Goal: Navigation & Orientation: Find specific page/section

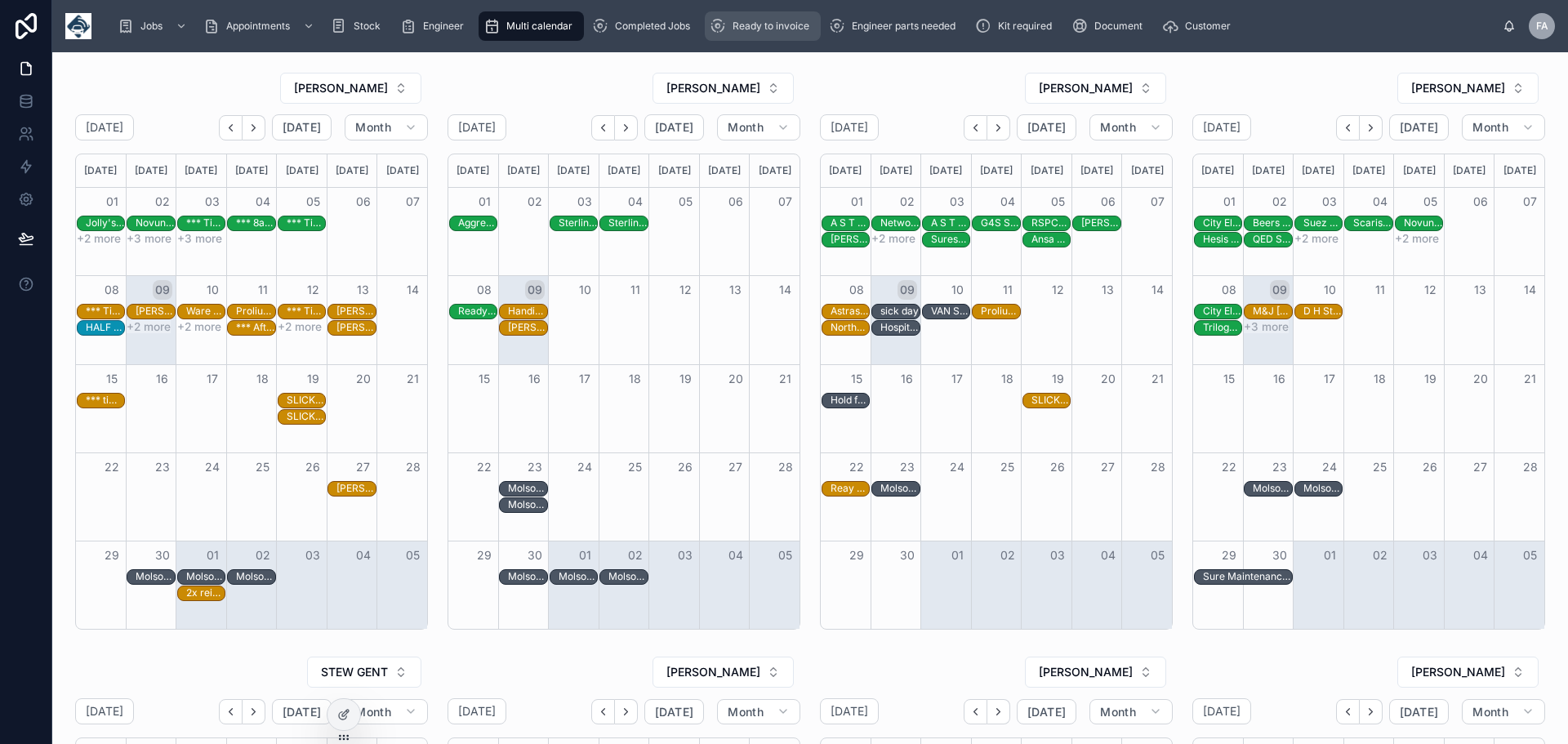
click at [757, 26] on span "Ready to invoice" at bounding box center [771, 26] width 77 height 13
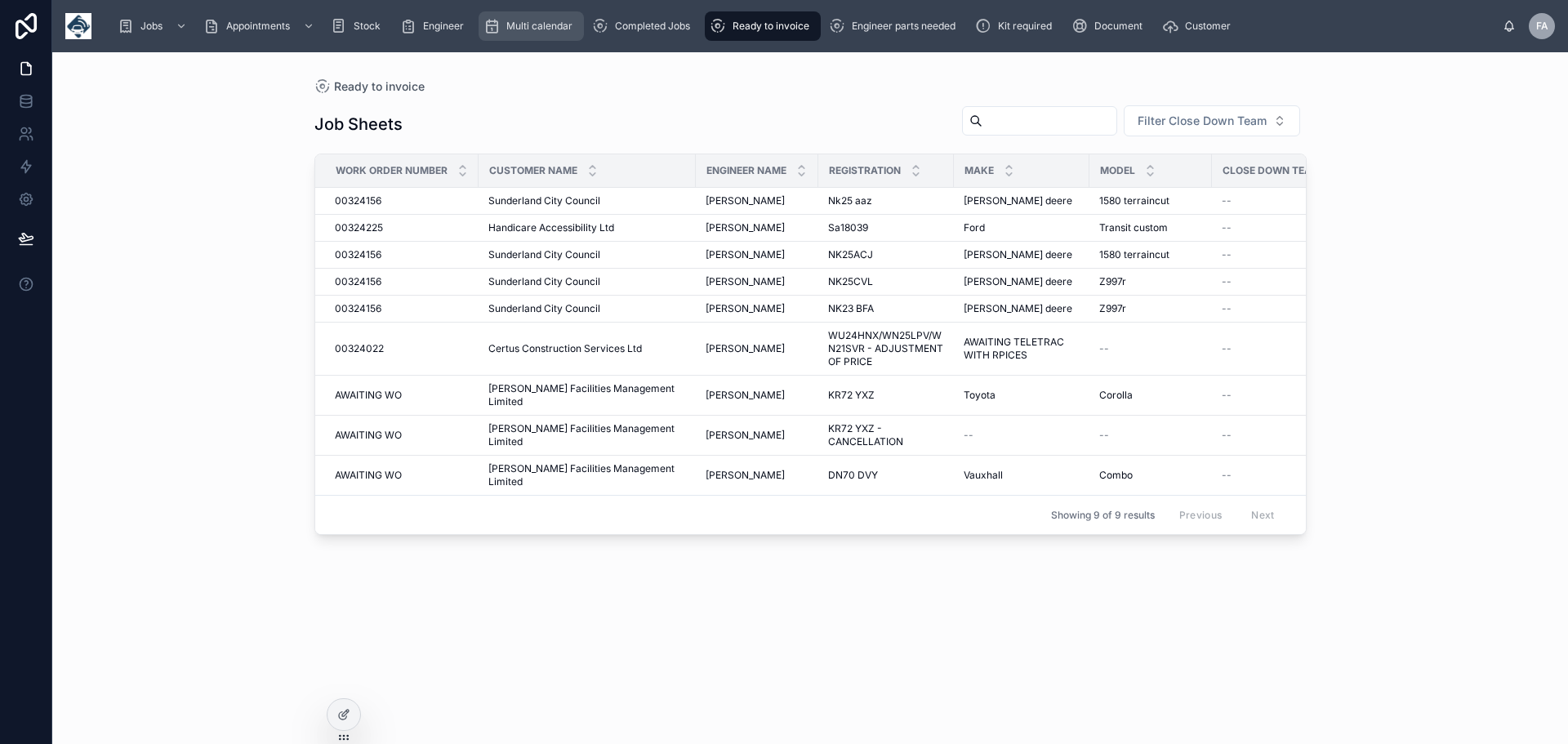
click at [540, 19] on span "Multi calendar" at bounding box center [539, 26] width 66 height 13
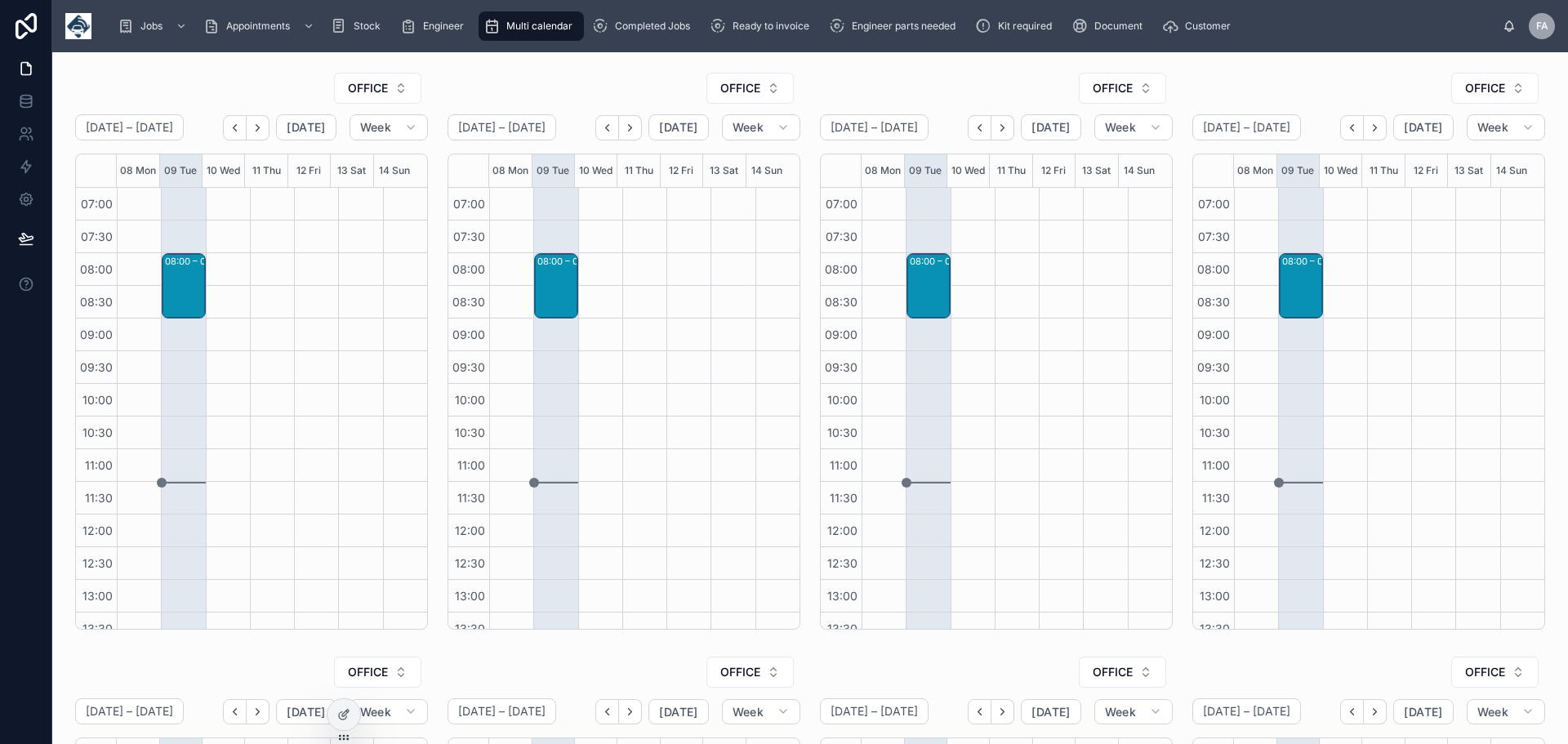
scroll to position [343, 0]
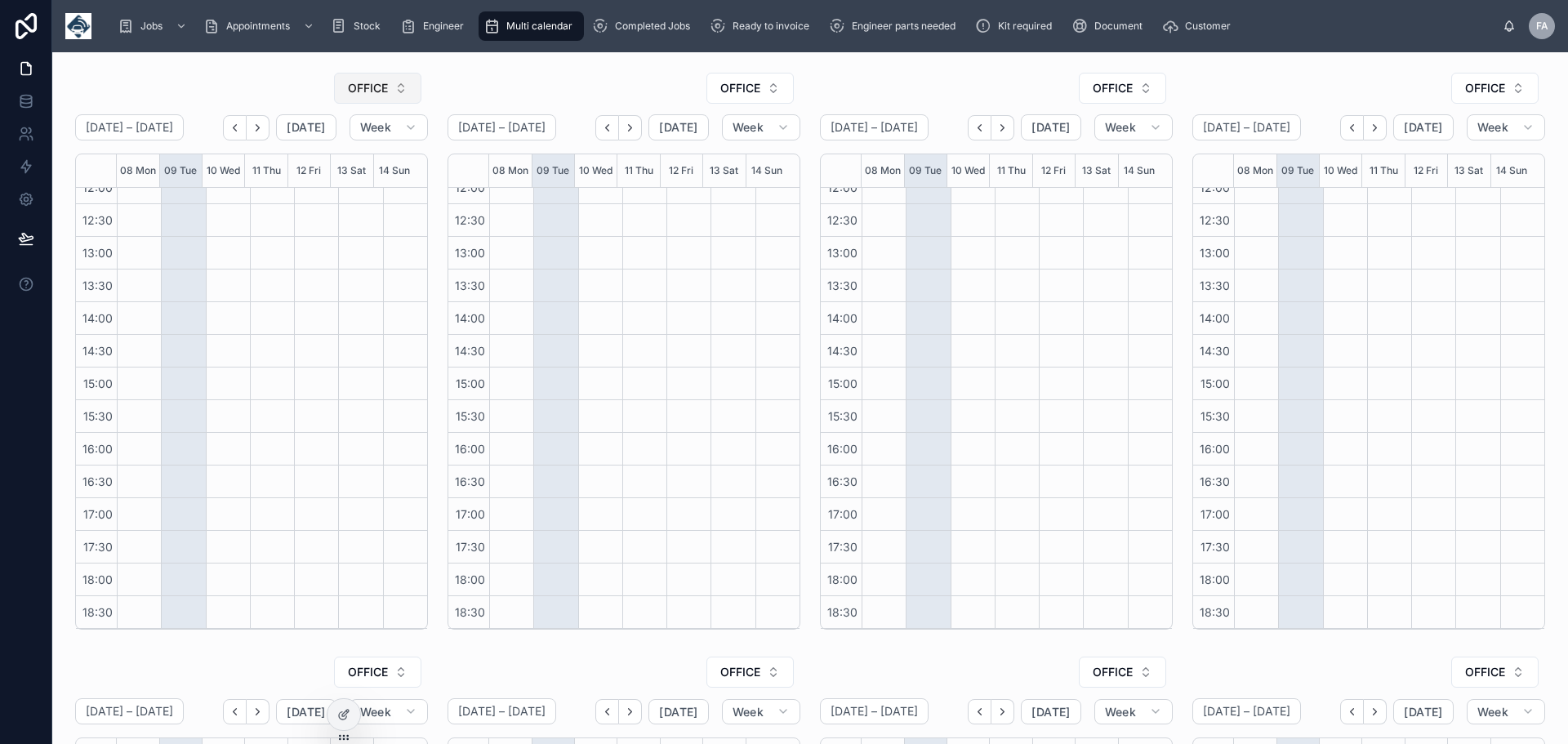
click at [400, 88] on button "OFFICE" at bounding box center [377, 87] width 88 height 31
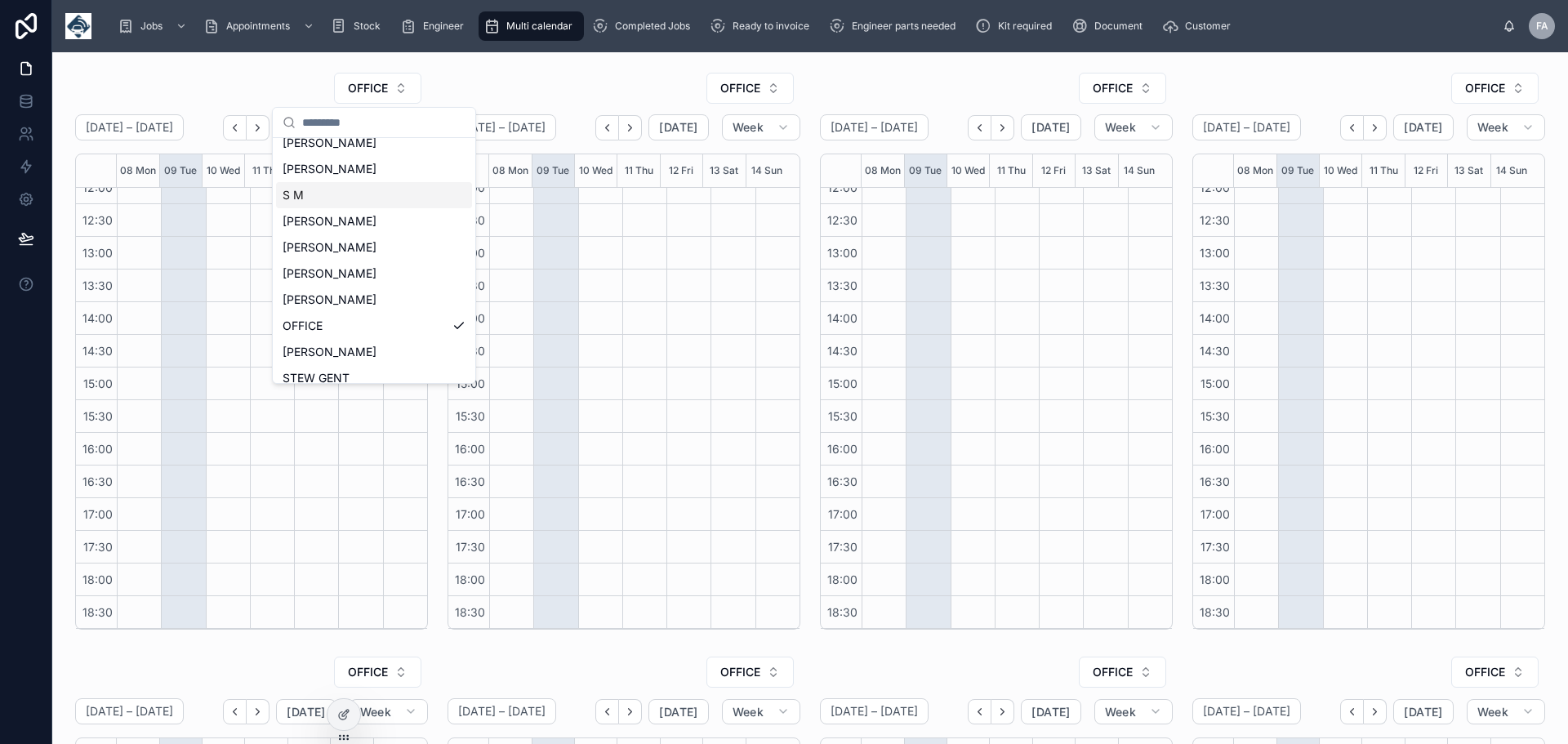
scroll to position [33, 0]
click at [327, 224] on span "[PERSON_NAME]" at bounding box center [330, 226] width 94 height 16
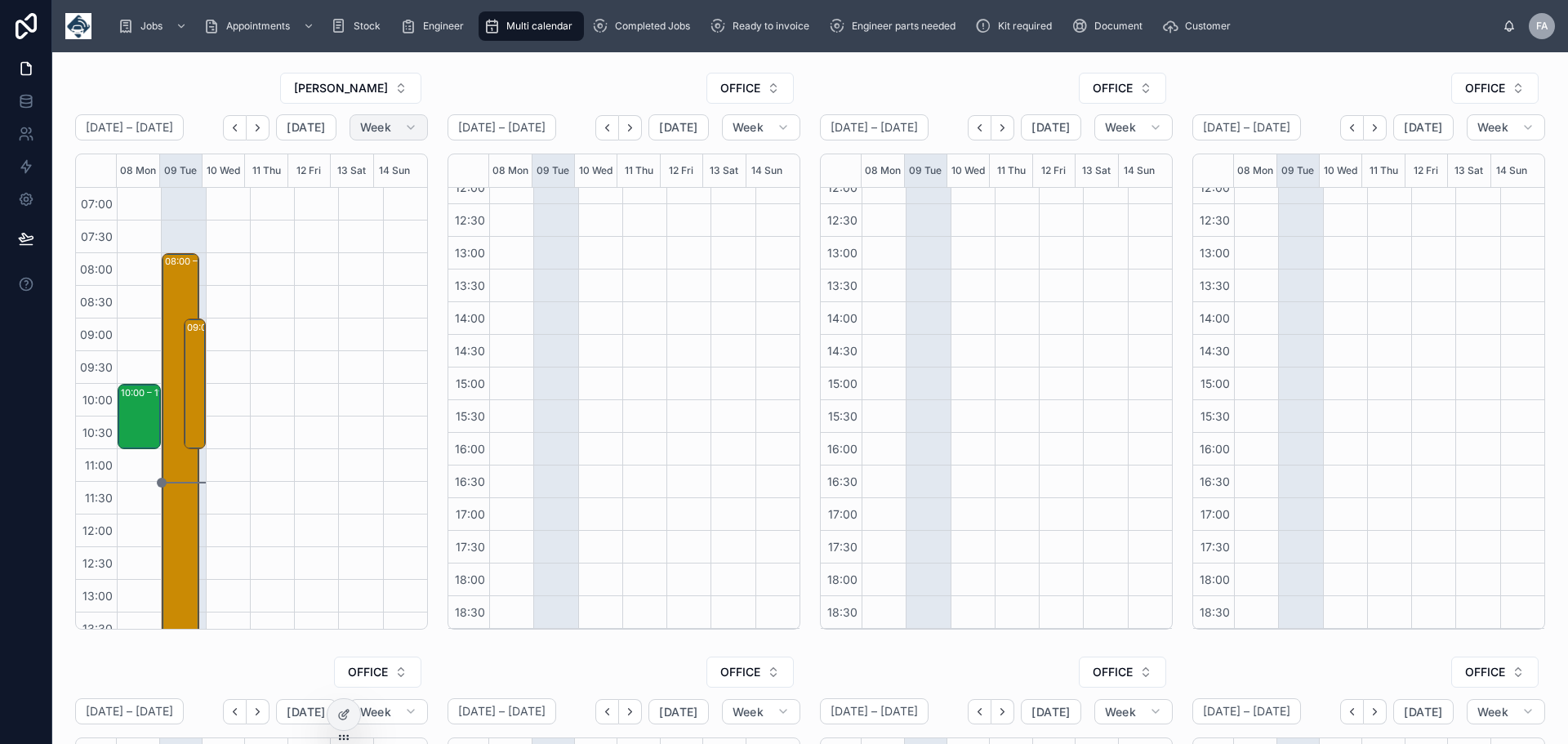
click at [405, 129] on icon "button" at bounding box center [410, 127] width 13 height 13
click at [320, 167] on span "Month" at bounding box center [316, 168] width 34 height 16
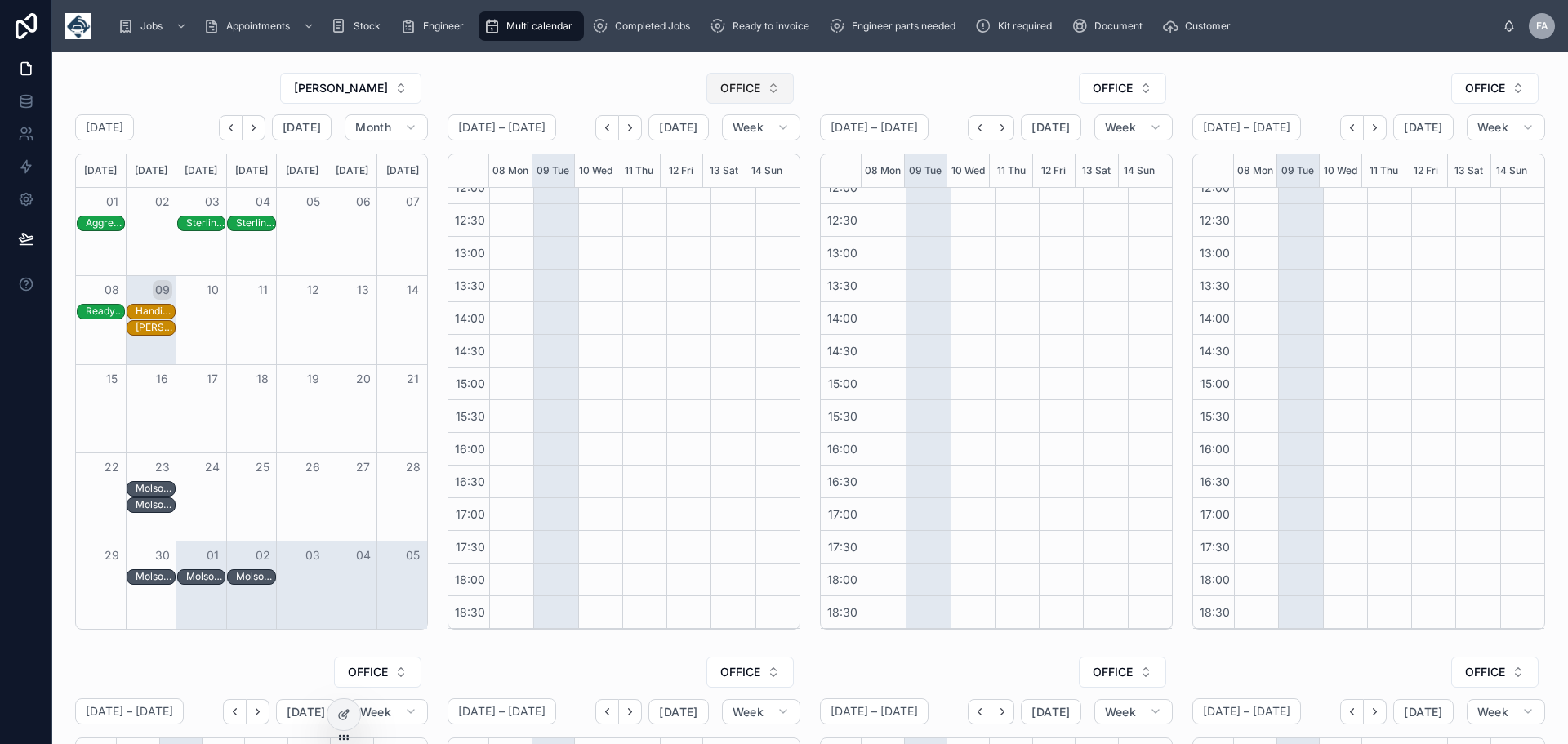
click at [770, 83] on button "OFFICE" at bounding box center [750, 87] width 88 height 31
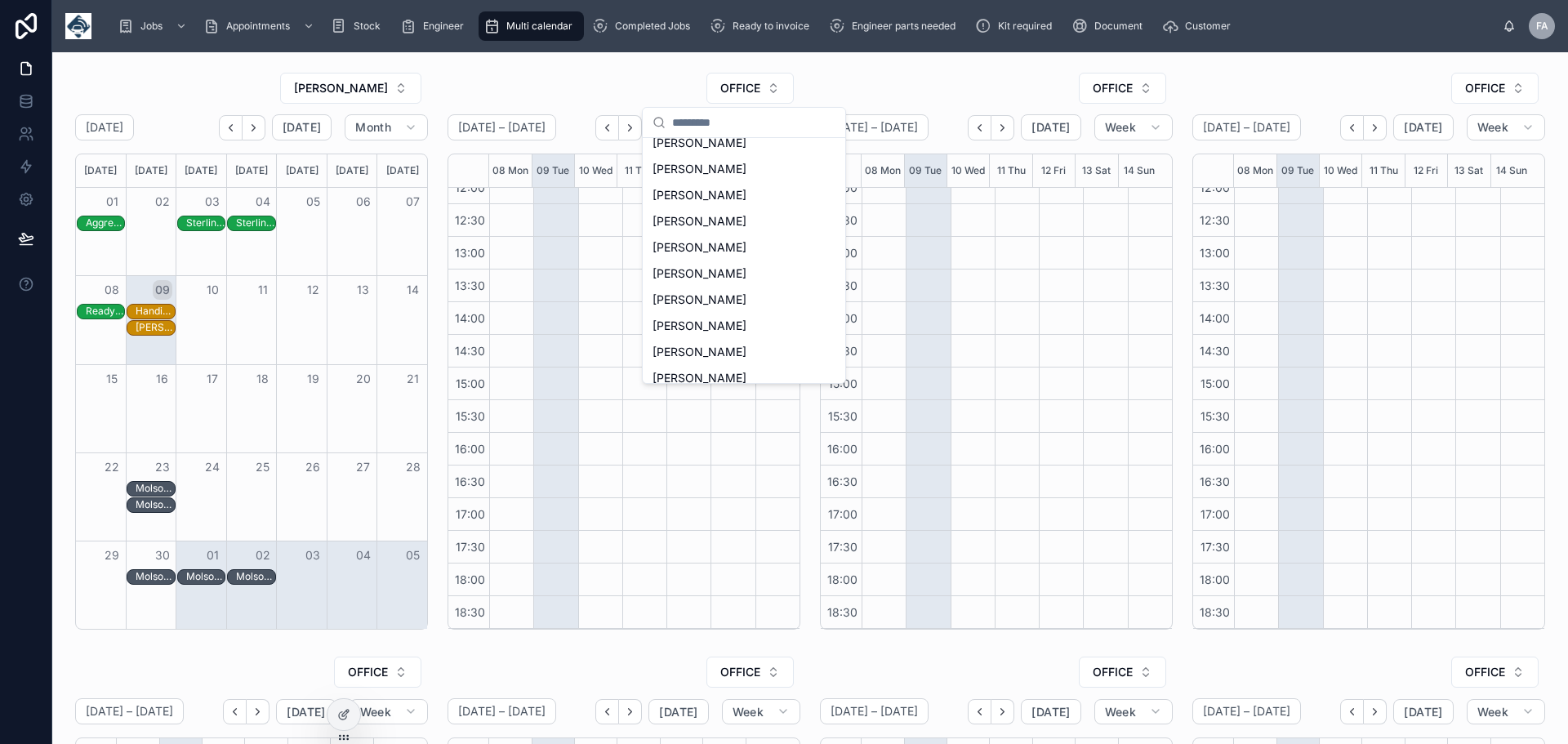
scroll to position [357, 0]
click at [733, 319] on span "[PERSON_NAME]" at bounding box center [699, 320] width 94 height 16
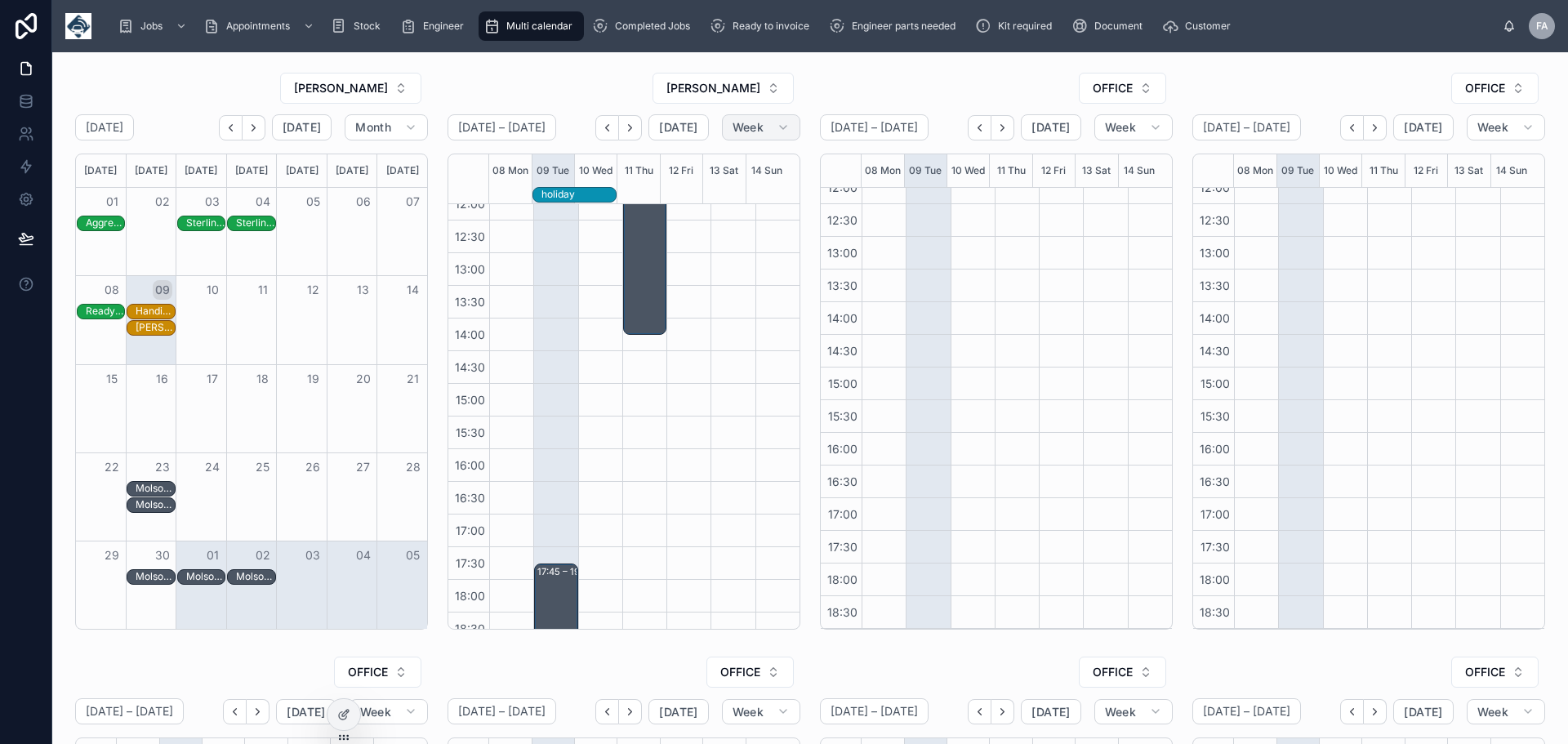
click at [750, 128] on span "Week" at bounding box center [748, 127] width 31 height 15
click at [702, 174] on span "Month" at bounding box center [686, 168] width 34 height 16
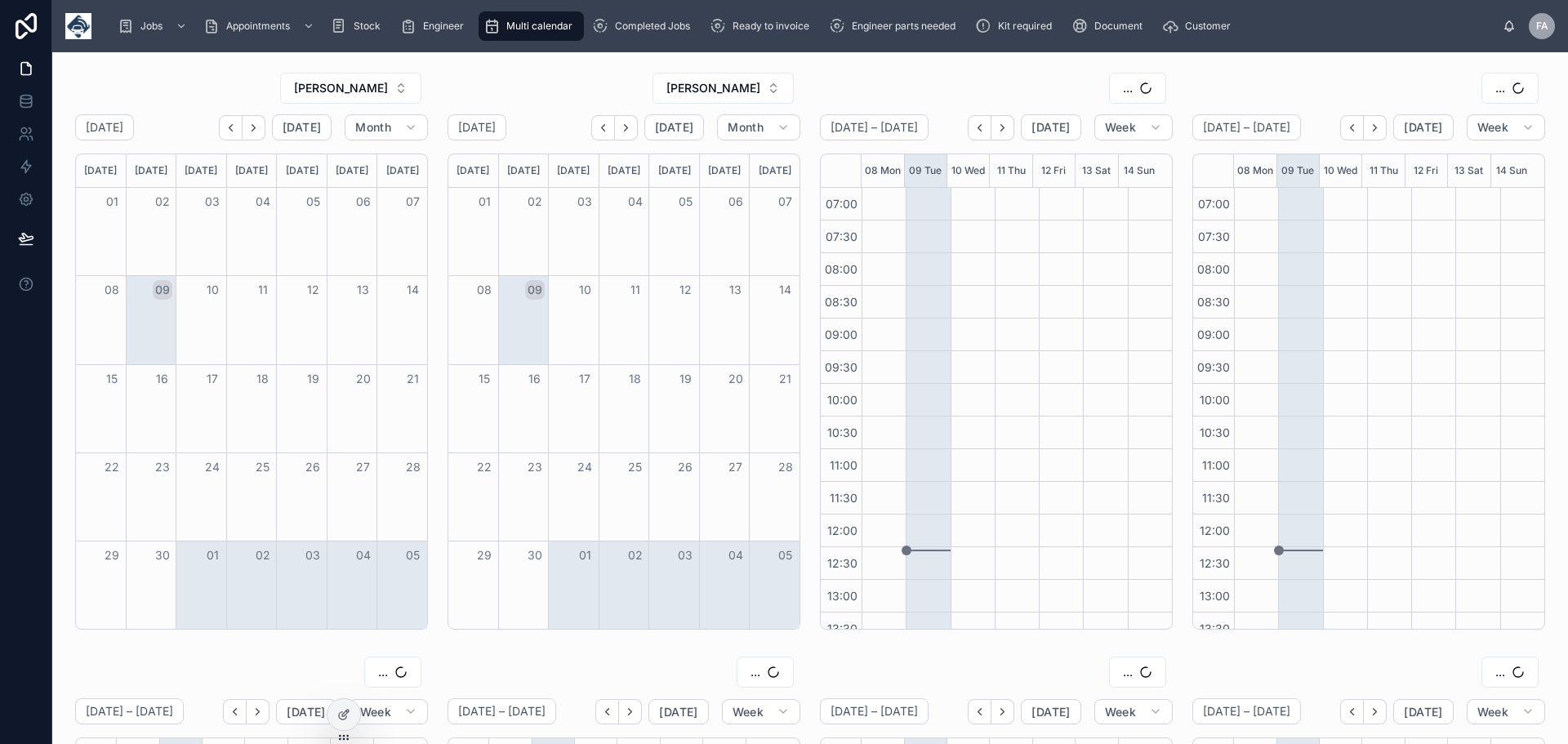
scroll to position [343, 0]
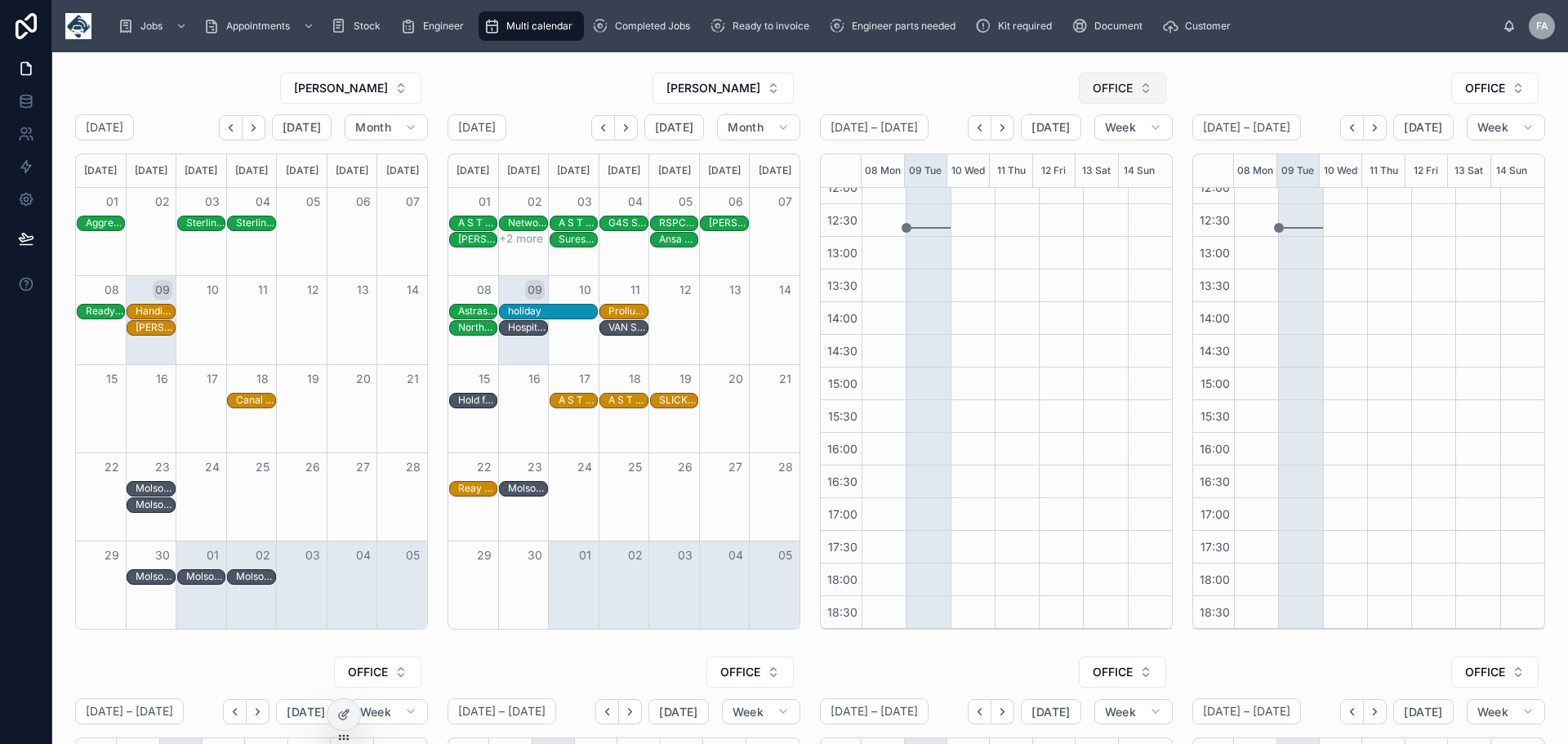
click at [1138, 88] on button "OFFICE" at bounding box center [1123, 87] width 88 height 31
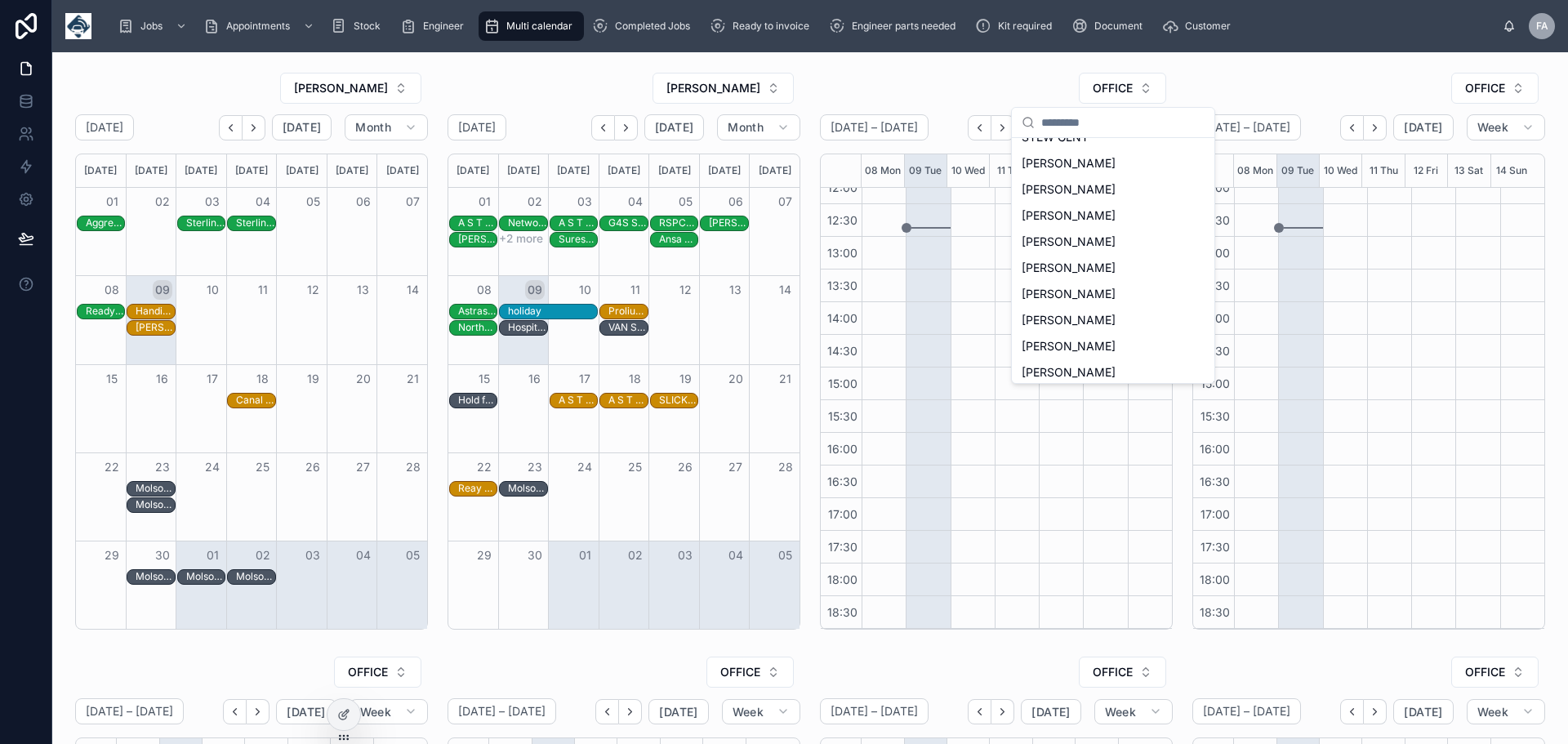
scroll to position [294, 0]
click at [1049, 307] on span "[PERSON_NAME]" at bounding box center [1069, 304] width 94 height 16
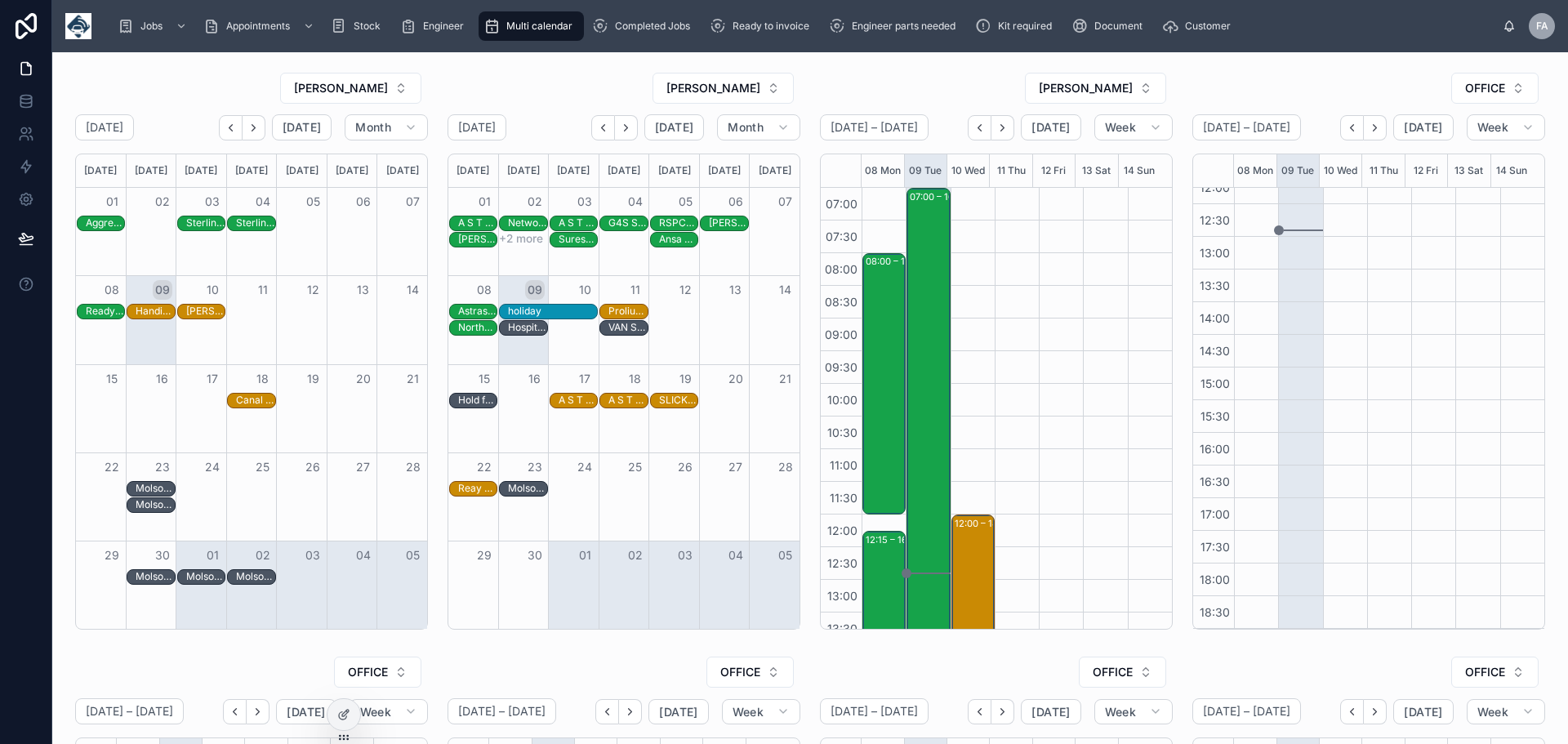
scroll to position [343, 0]
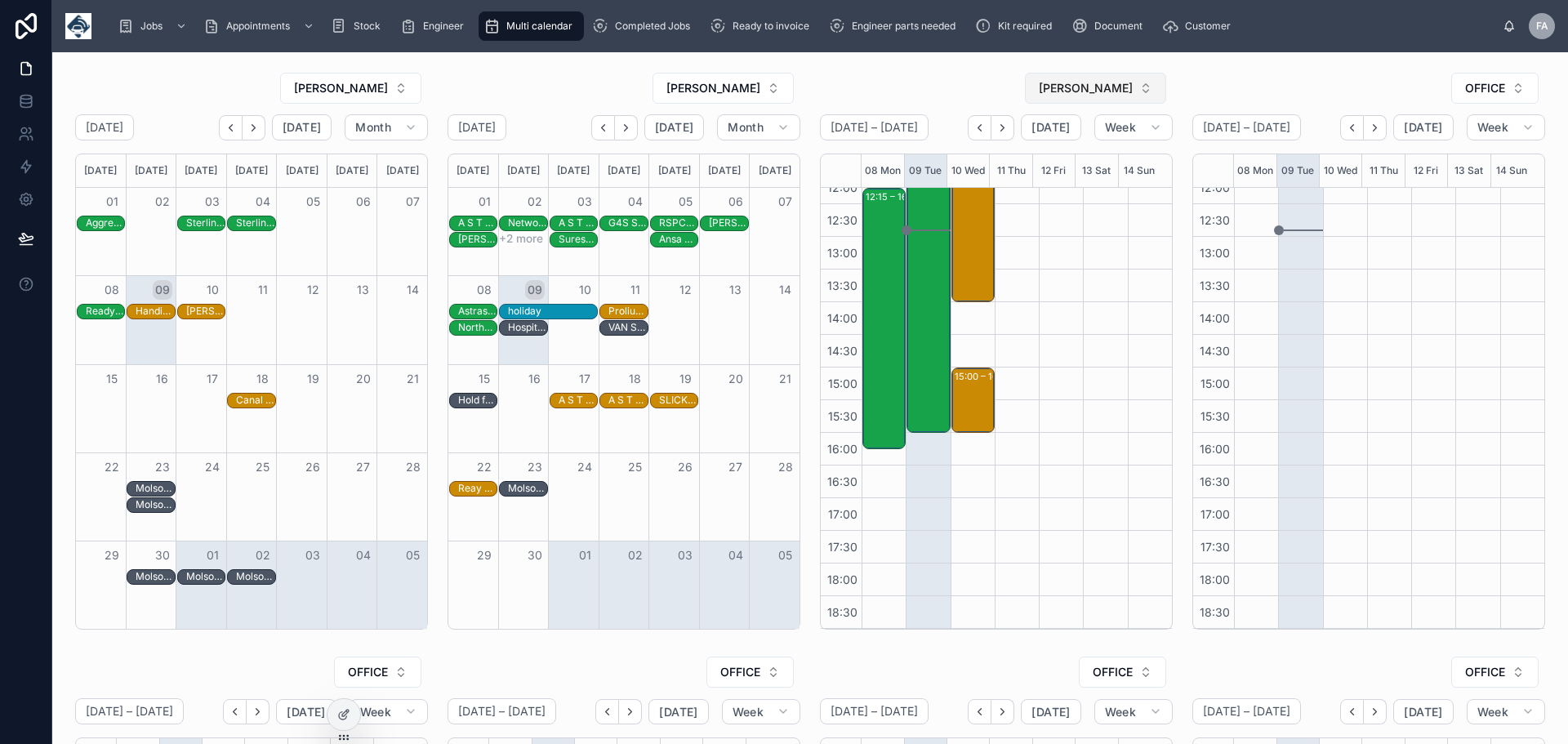
click at [1138, 90] on button "[PERSON_NAME]" at bounding box center [1096, 87] width 141 height 31
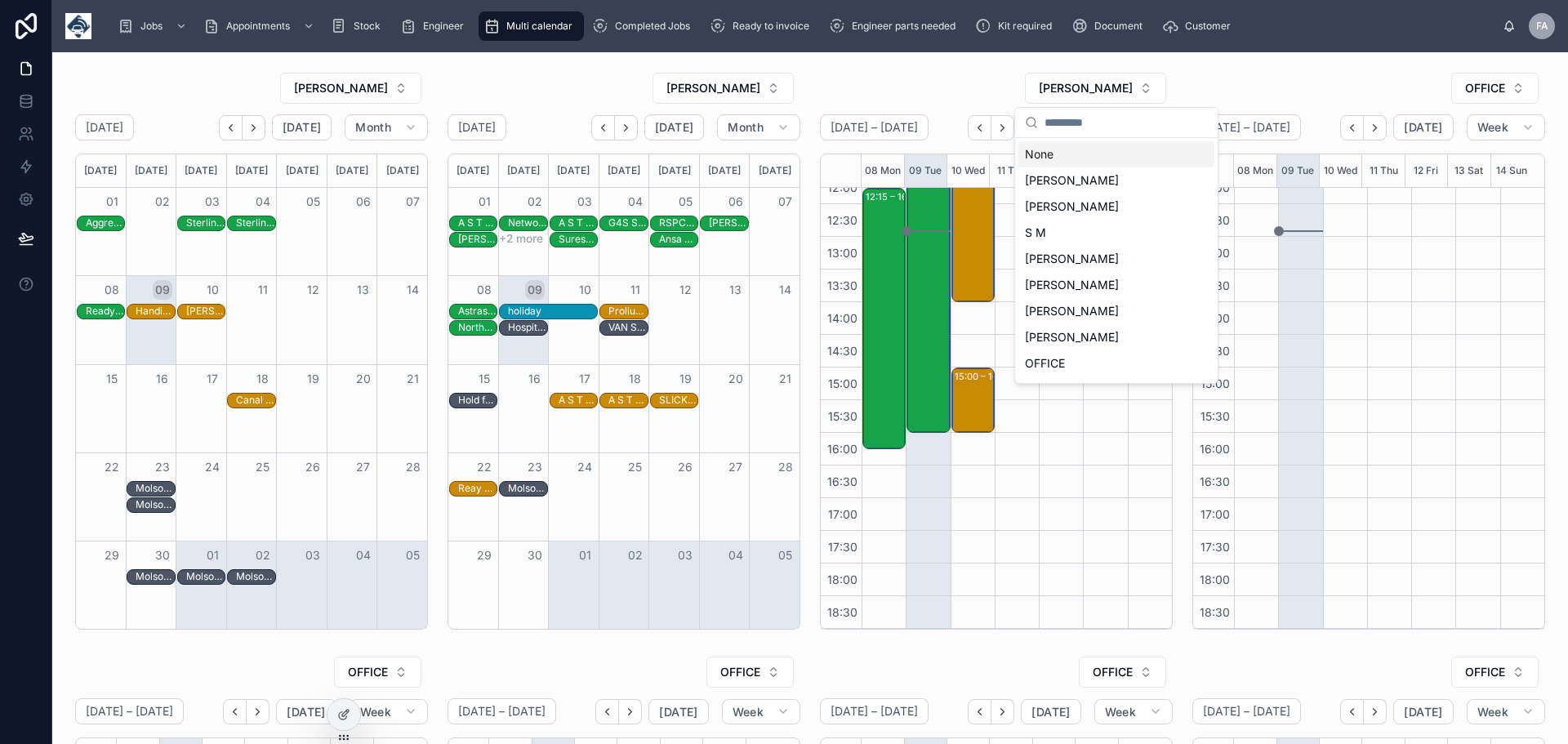
click at [1059, 156] on div "None" at bounding box center [1116, 155] width 196 height 27
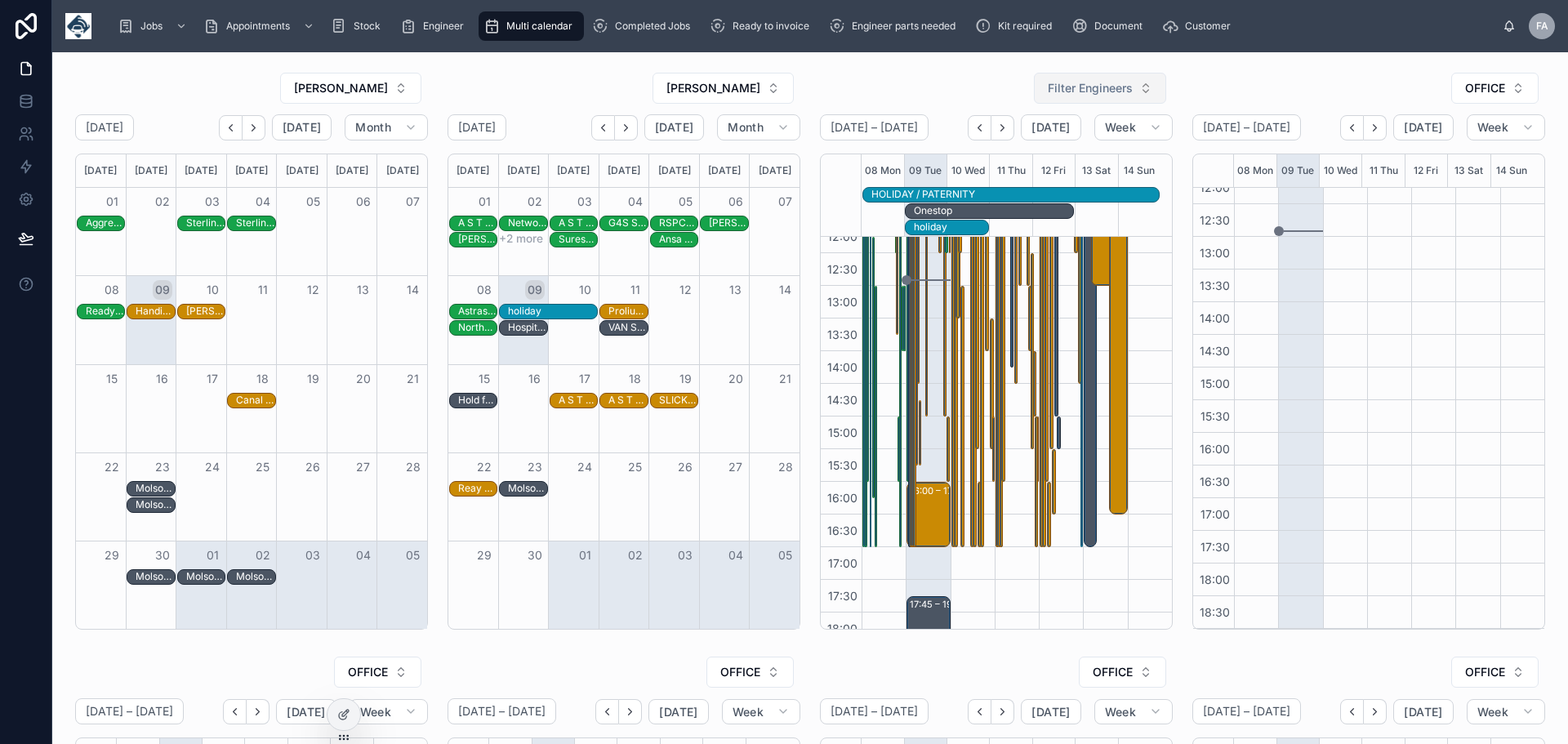
click at [1142, 86] on button "Filter Engineers" at bounding box center [1100, 87] width 133 height 31
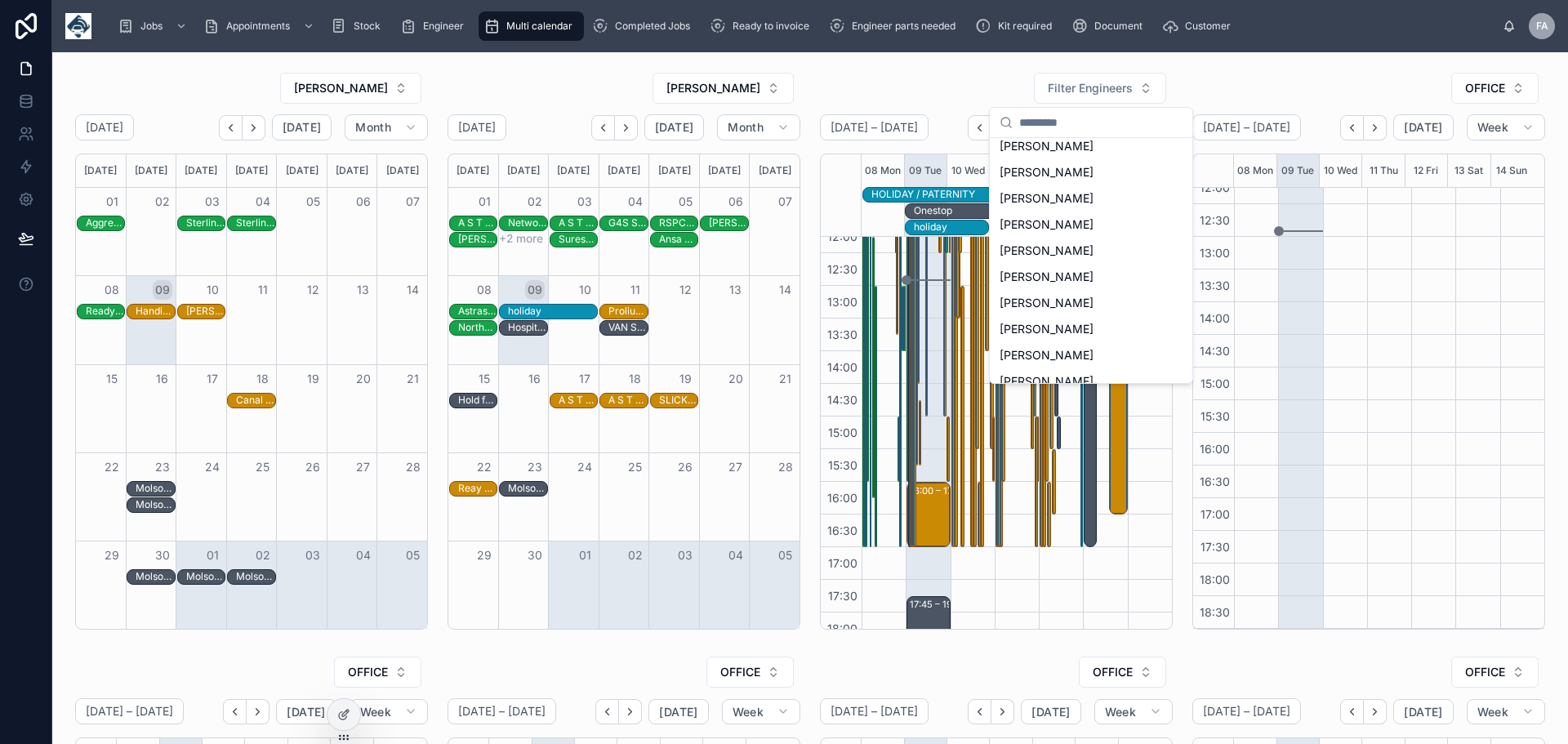
scroll to position [308, 0]
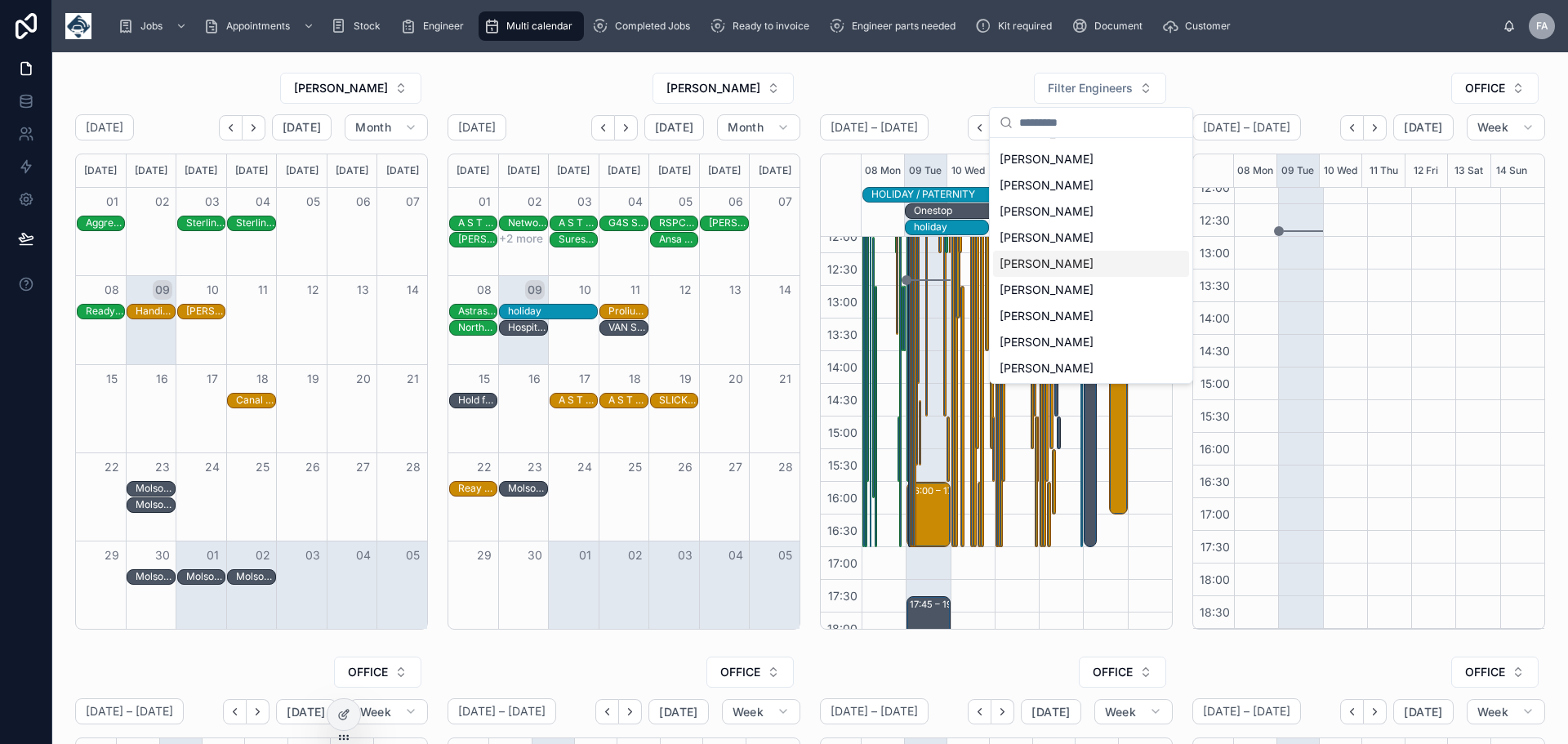
click at [1039, 258] on div "[PERSON_NAME]" at bounding box center [1092, 264] width 196 height 27
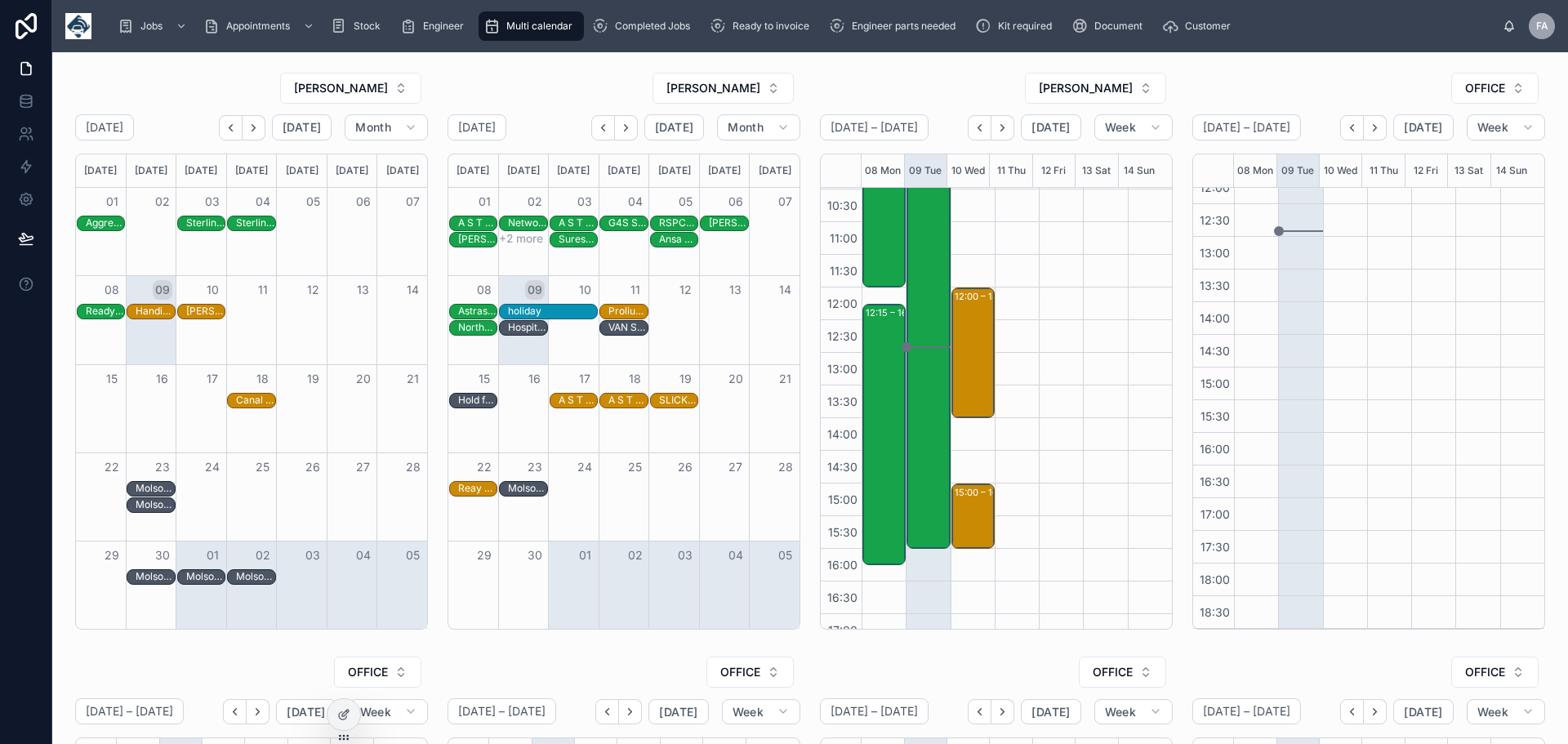
scroll to position [343, 0]
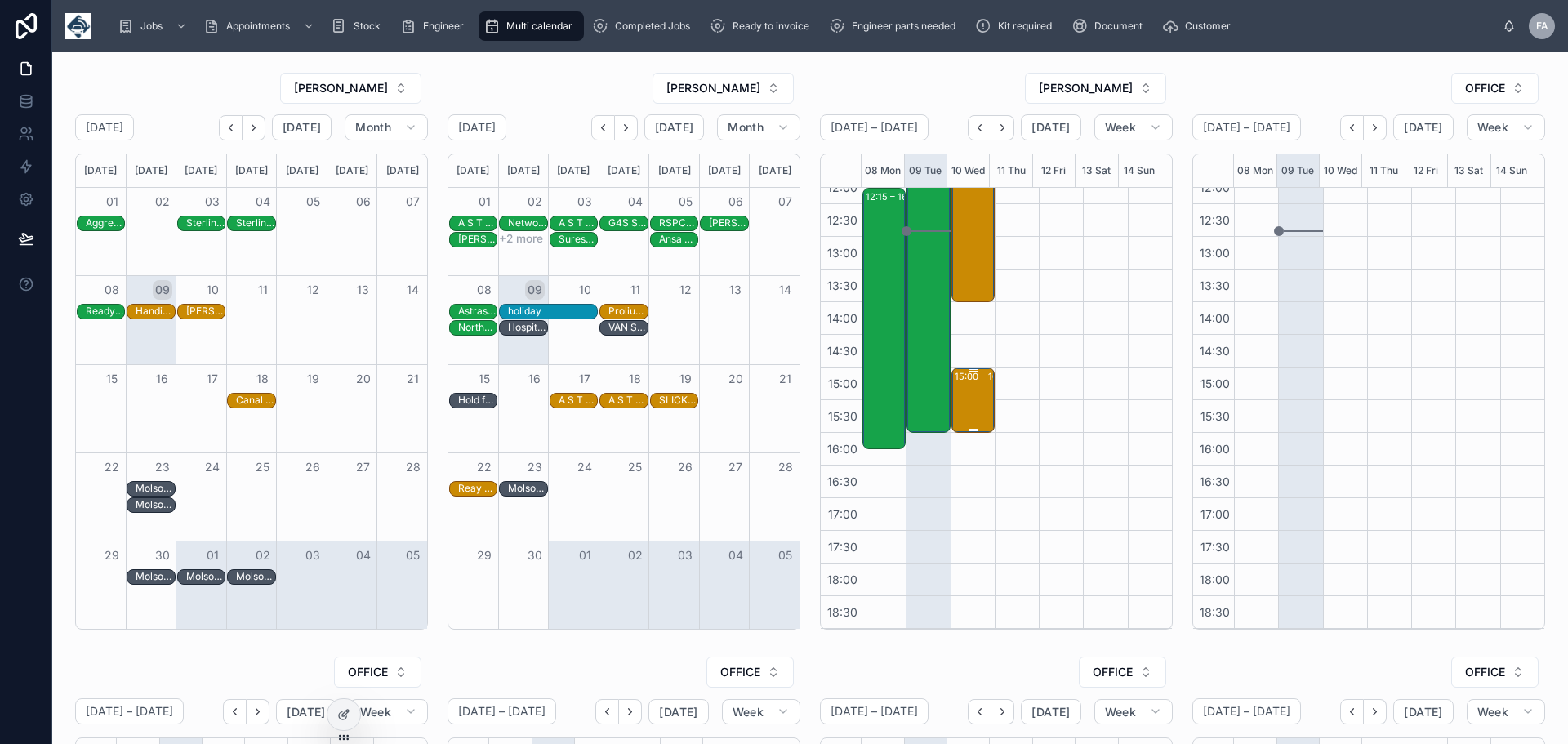
click at [972, 392] on div "15:00 – 16:00 AMEY UK LIMITED - 1 x svc - 3.30 > 4pm - s2 3ge" at bounding box center [973, 400] width 38 height 62
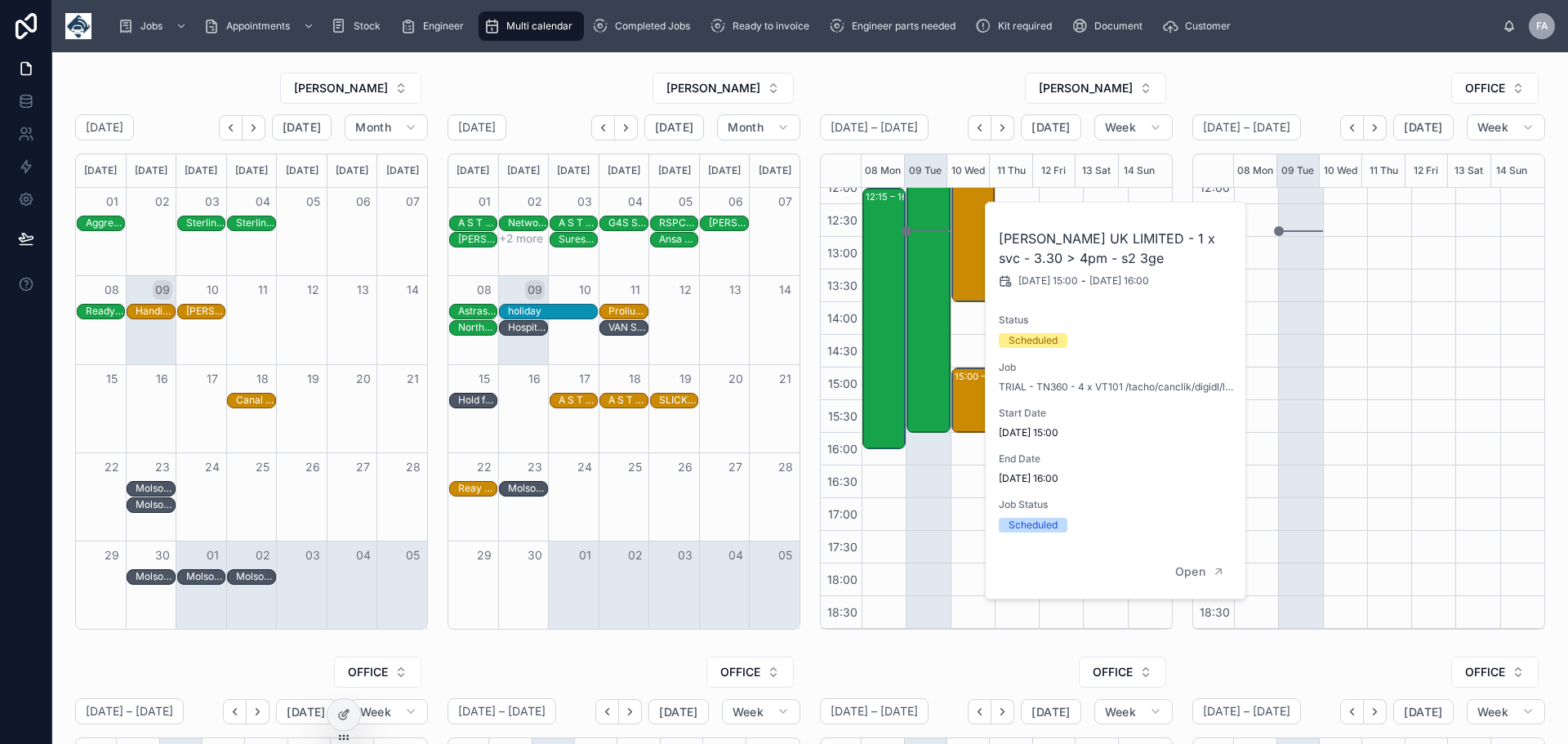
click at [955, 480] on div "12:00 – 14:00 Vetspeed Ltd - 00323023 - 1 X NETRADYNE CAMERA INSTALL - AFTER 11…" at bounding box center [973, 236] width 44 height 784
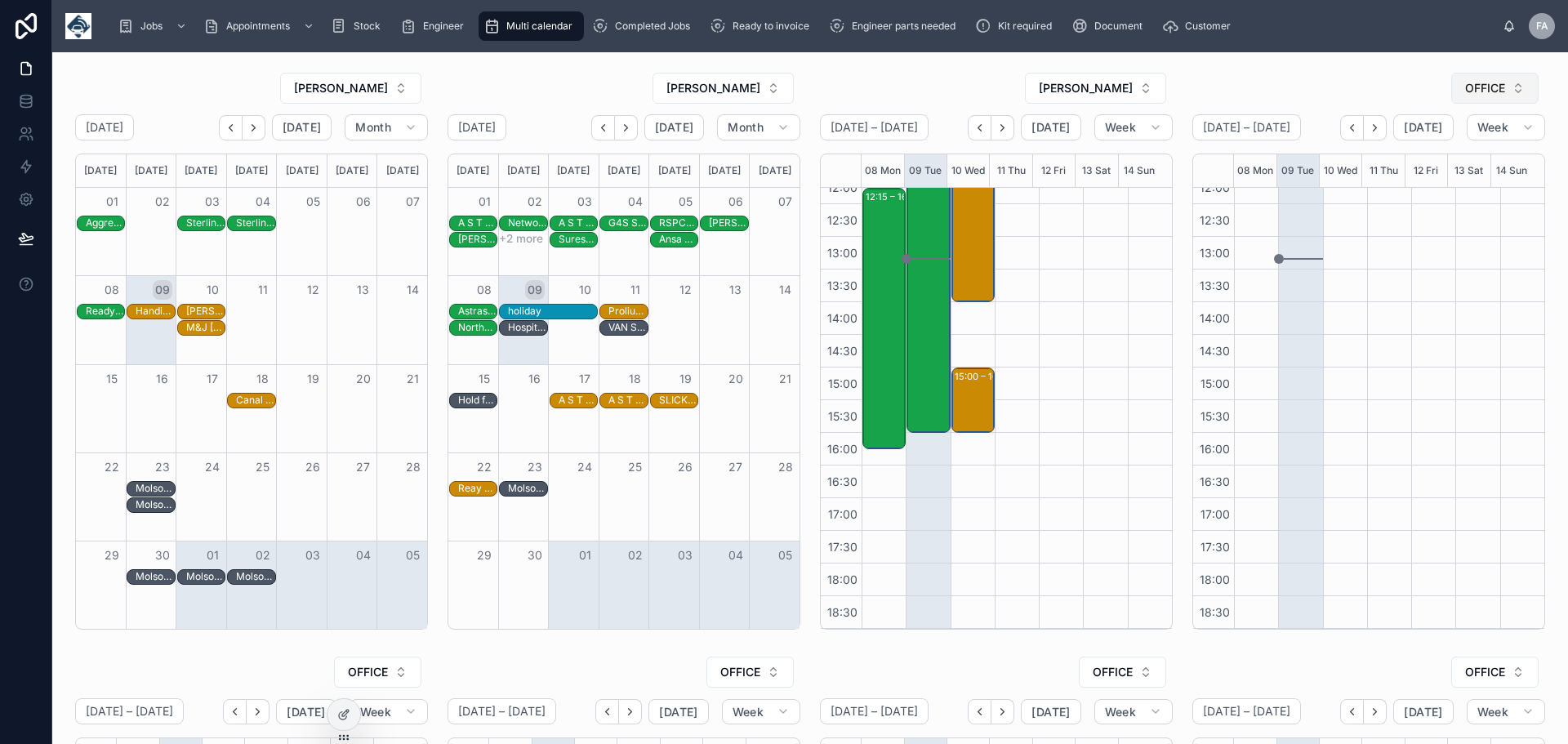
click at [1507, 89] on button "OFFICE" at bounding box center [1495, 87] width 88 height 31
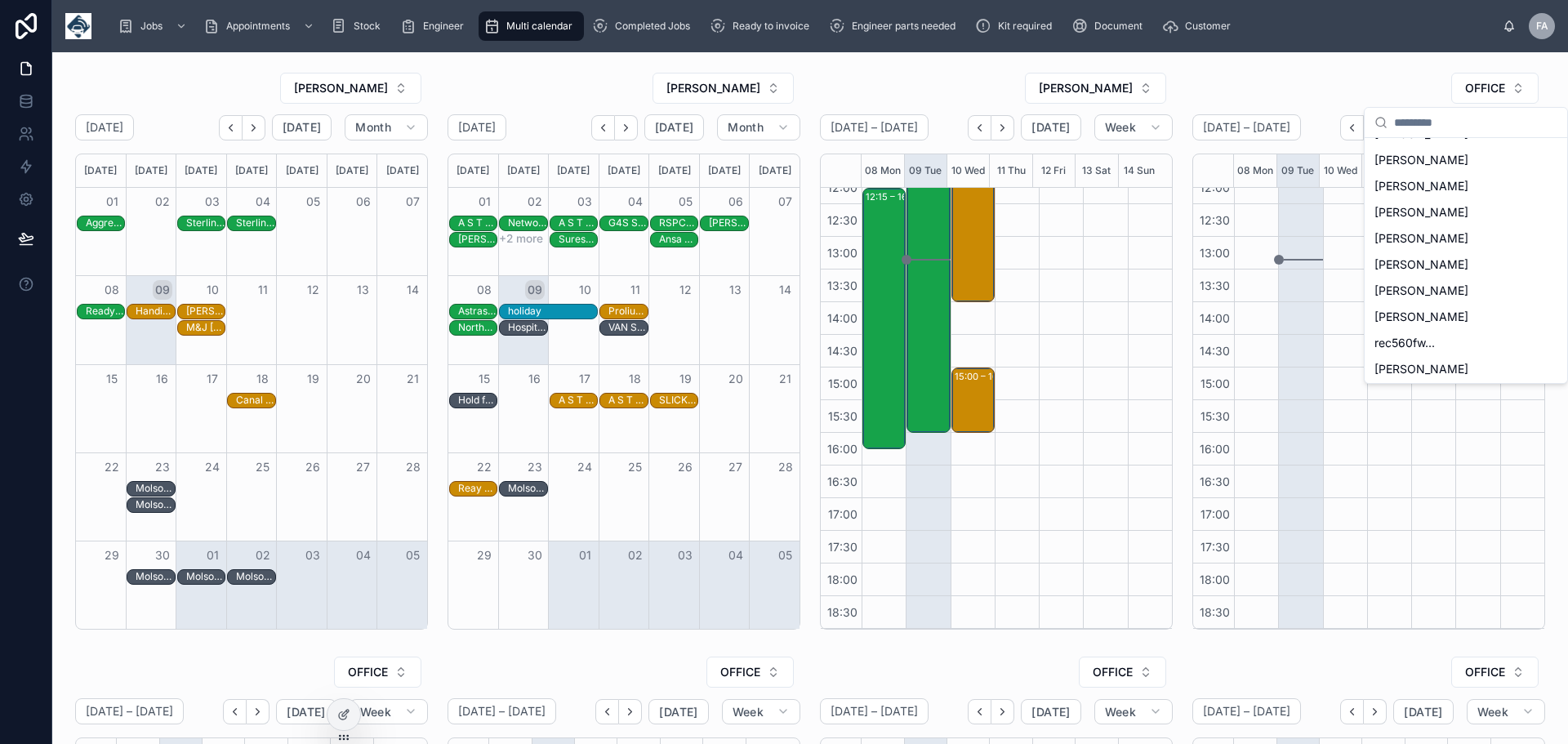
scroll to position [467, 0]
click at [1449, 372] on span "[PERSON_NAME]" at bounding box center [1421, 367] width 94 height 16
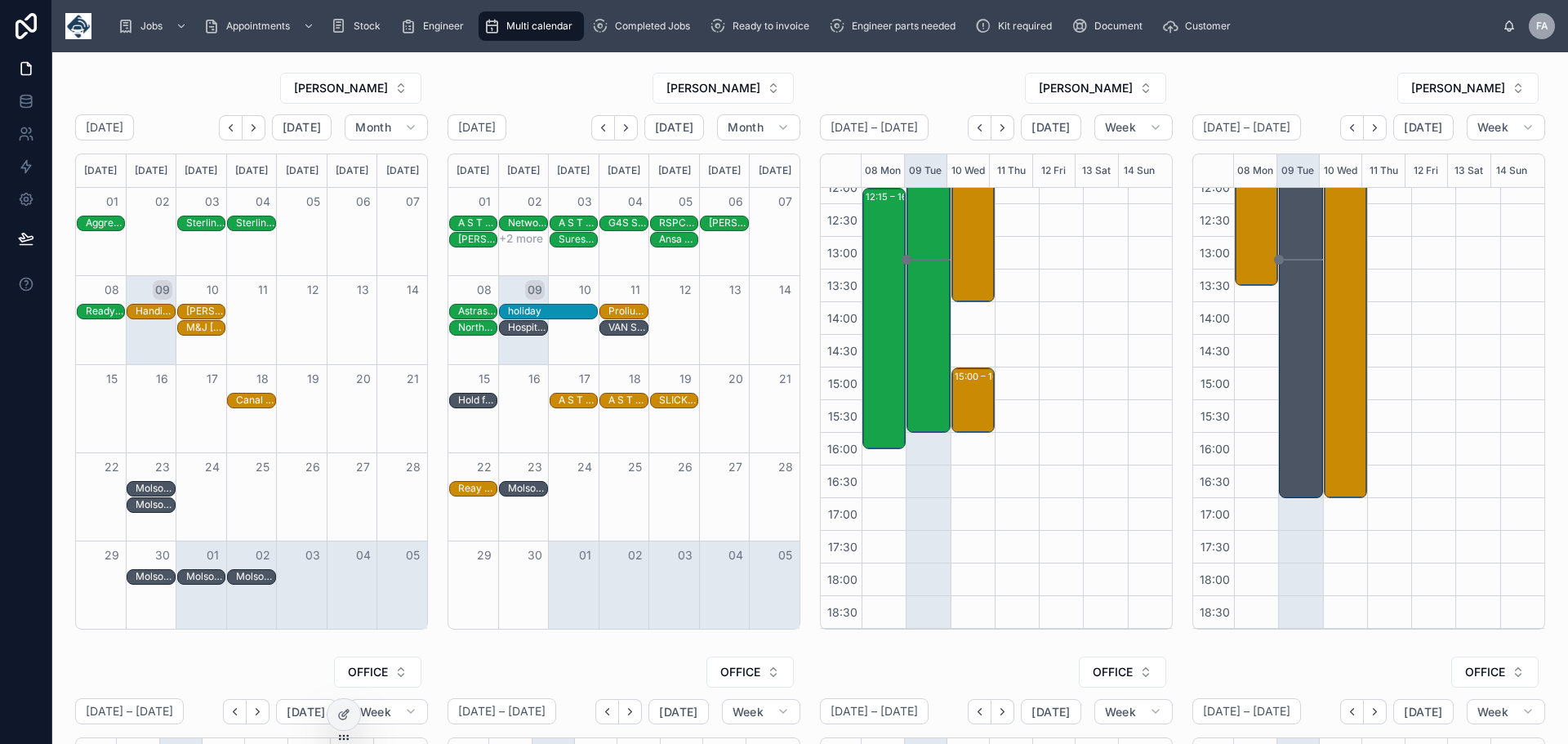
click at [1346, 128] on icon "Back" at bounding box center [1352, 128] width 12 height 12
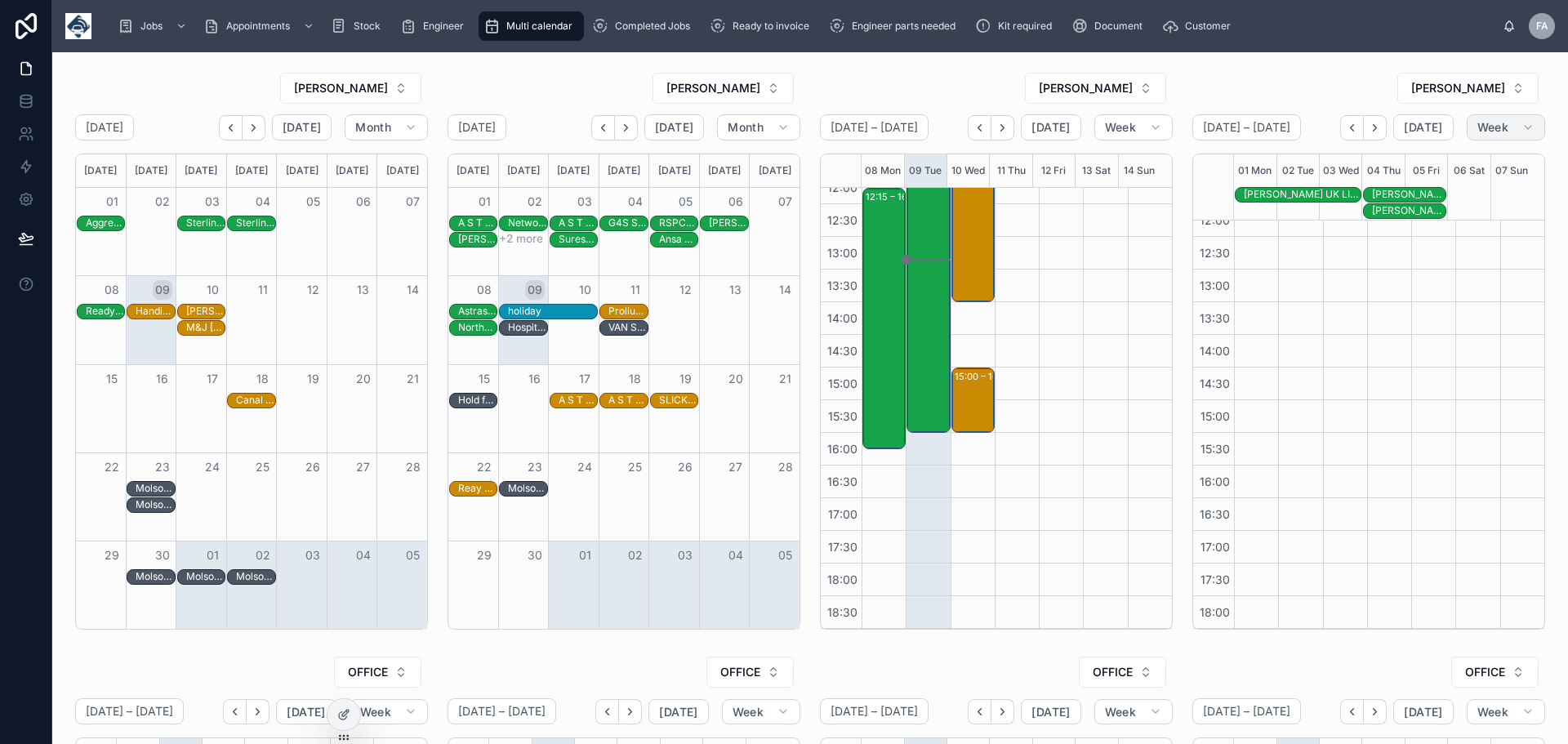
click at [1490, 125] on span "Week" at bounding box center [1493, 127] width 31 height 15
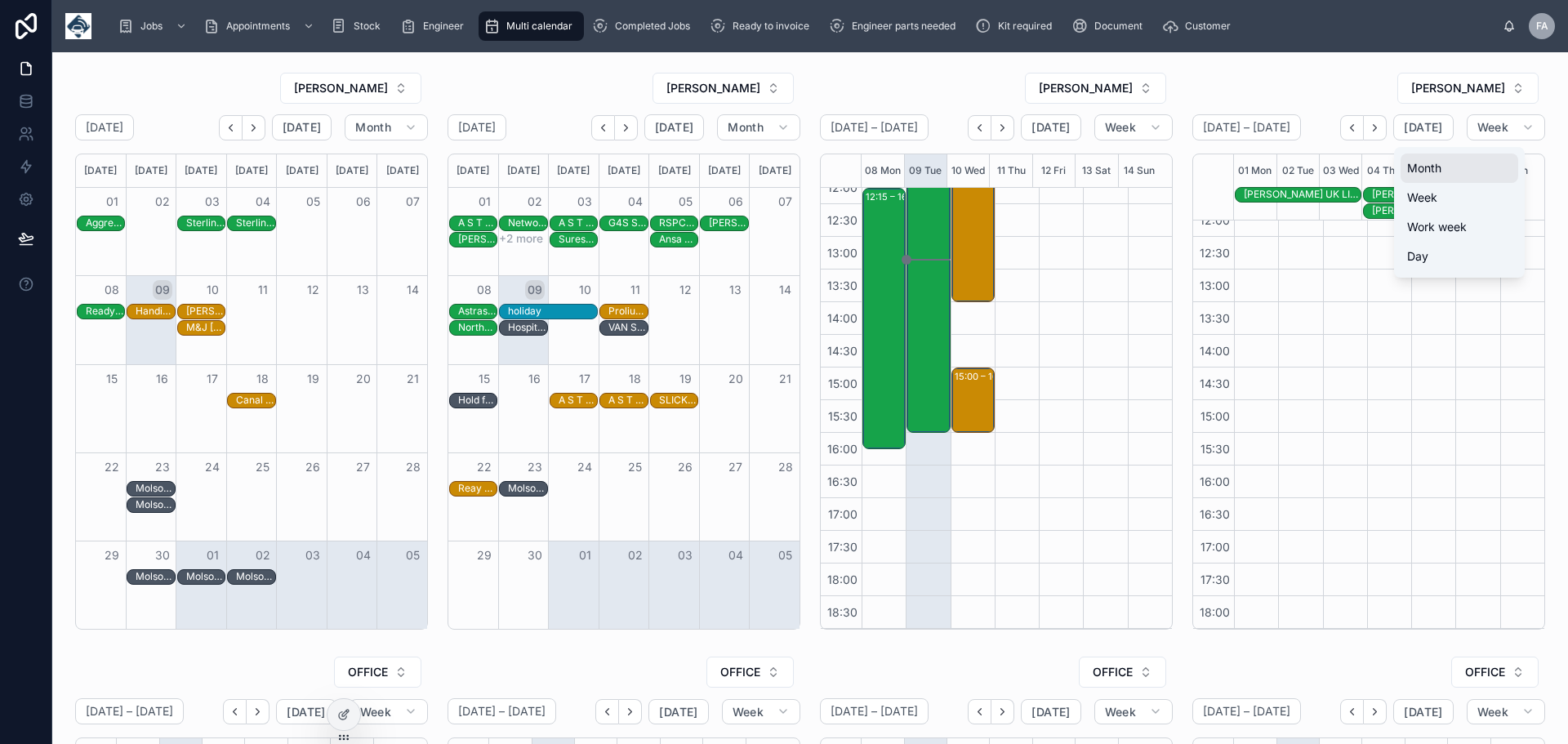
click at [1445, 173] on button "Month" at bounding box center [1459, 168] width 118 height 29
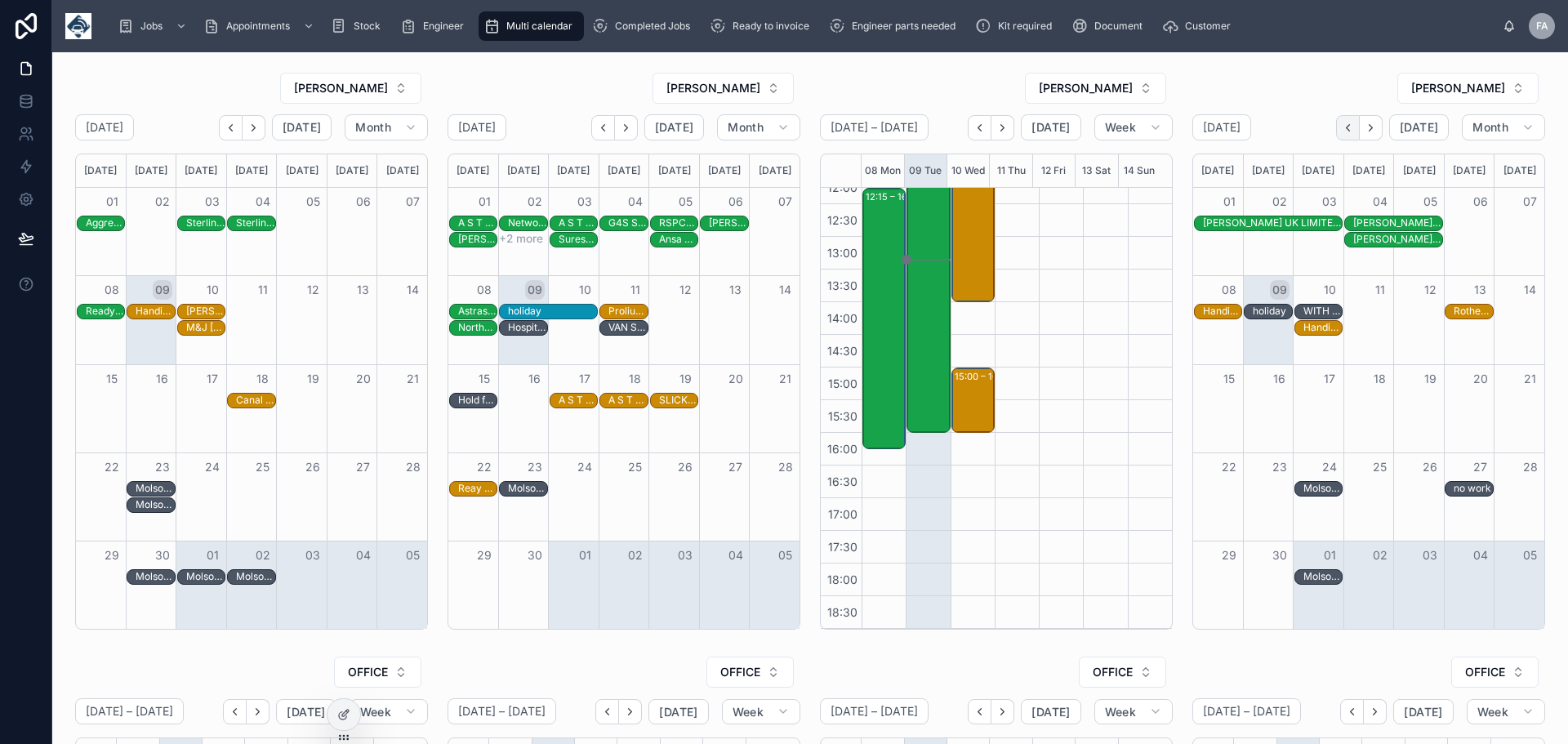
click at [1342, 126] on icon "Back" at bounding box center [1348, 128] width 12 height 12
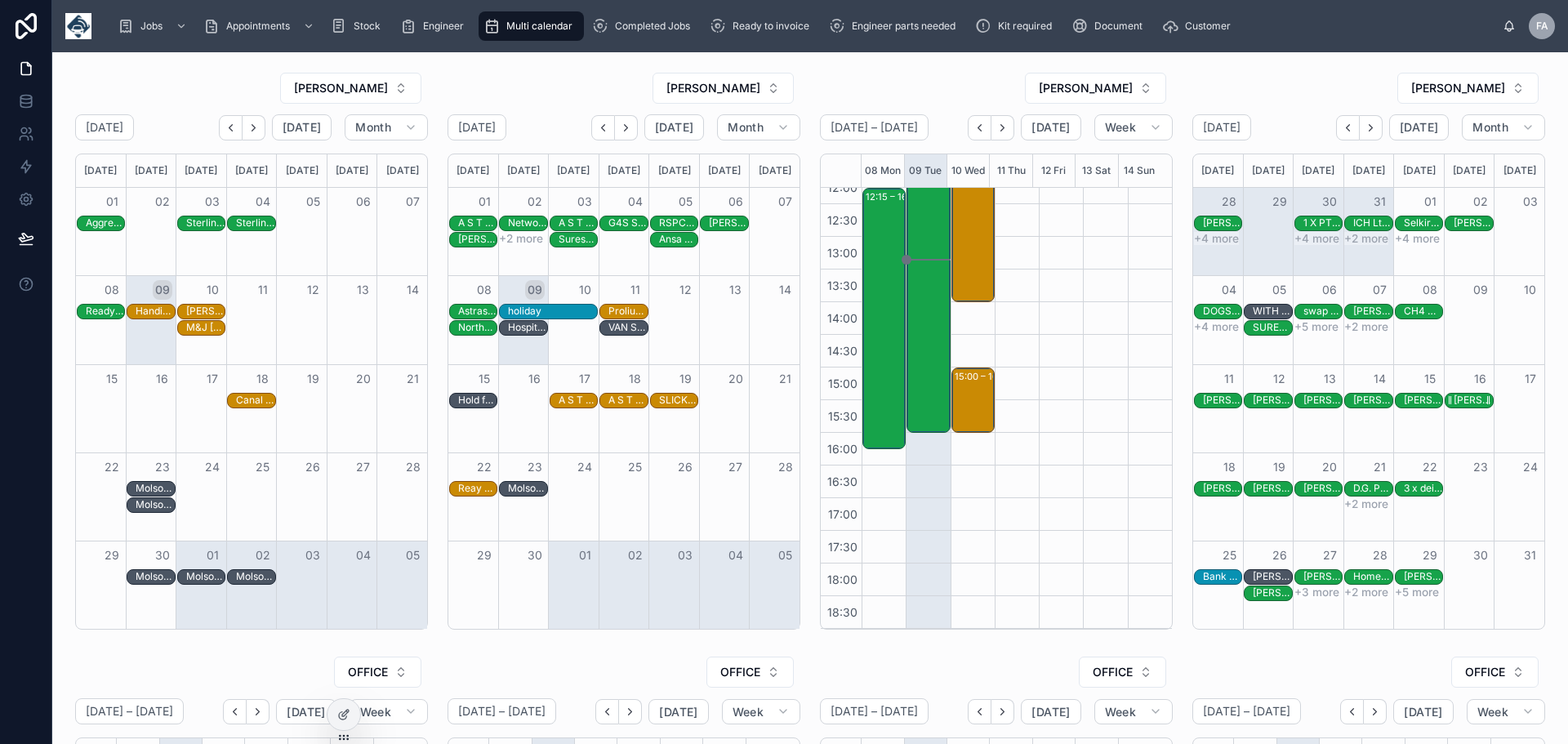
click at [1461, 401] on div "[PERSON_NAME] Cleansing Ltd - 00322421 - TN360 CAMERAS X 12 DVR X 12 C20 IPC CO…" at bounding box center [1473, 399] width 38 height 13
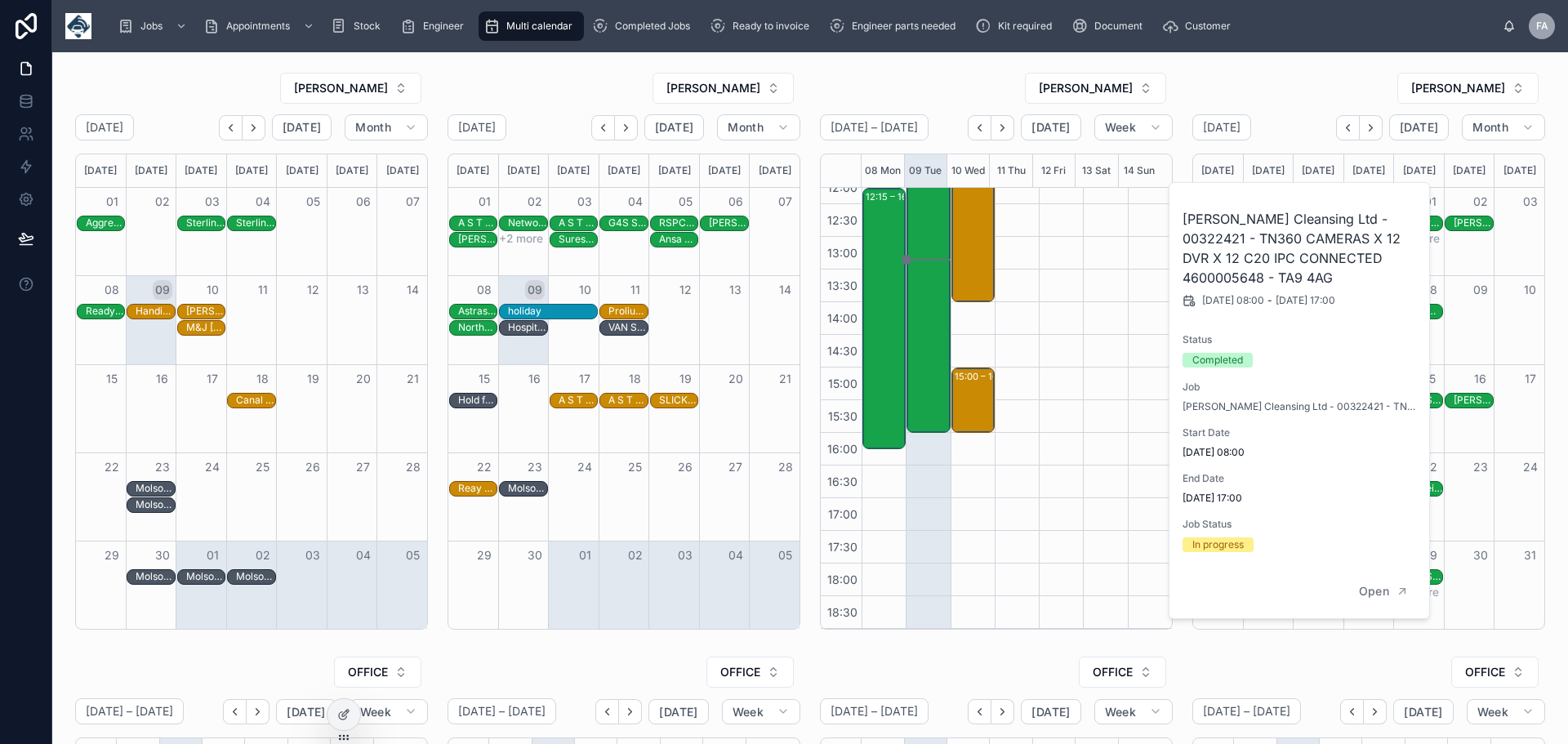
click at [1511, 324] on div "+4 more SURESERVE(C/OBOTT) - timed 8am - LE65 2UU +5 more +2 more" at bounding box center [1368, 328] width 351 height 16
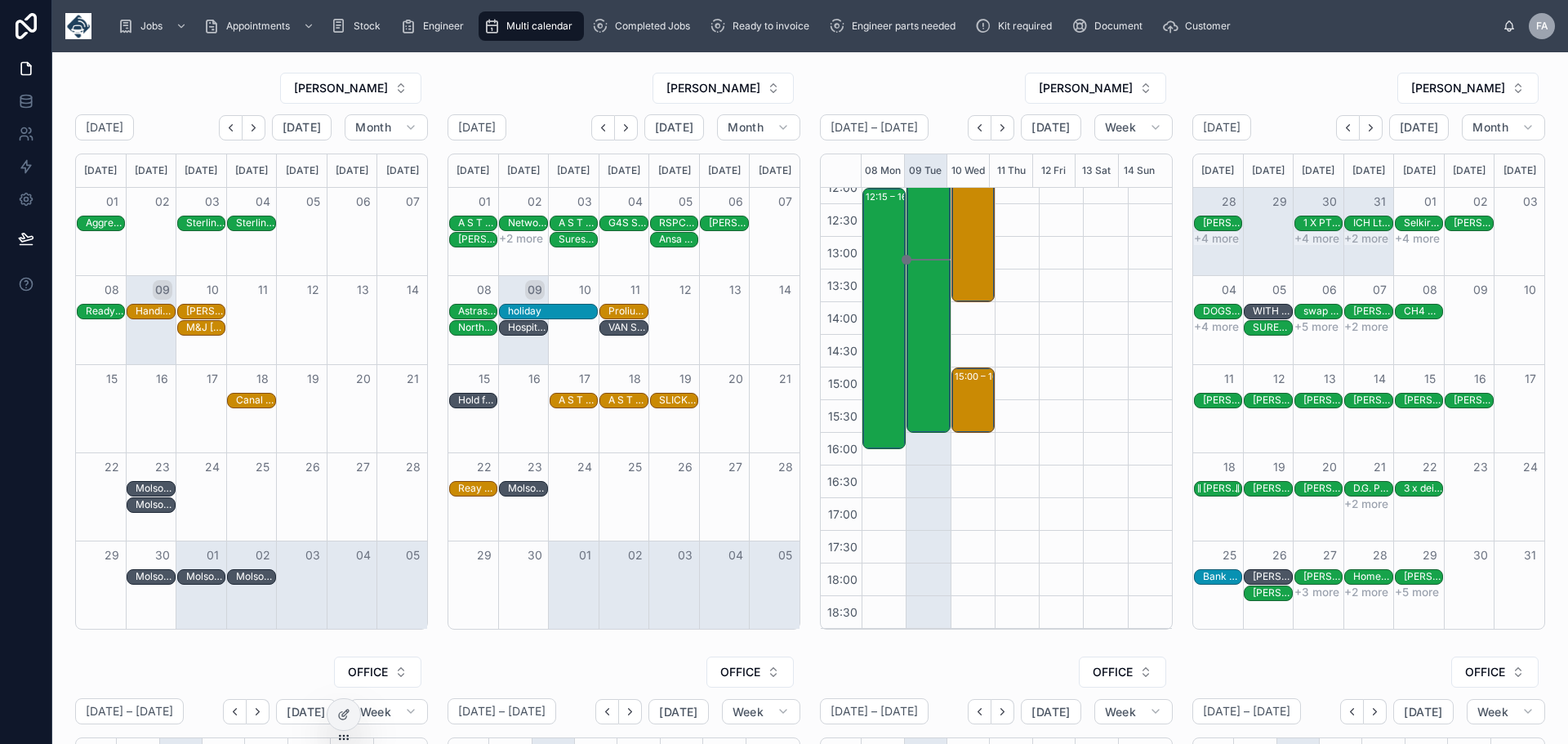
click at [1207, 488] on div "[PERSON_NAME] Cleansing Ltd - 00322418 - TN360 CAMERAS X 107 DVR X 107 C20 IPC …" at bounding box center [1222, 488] width 38 height 13
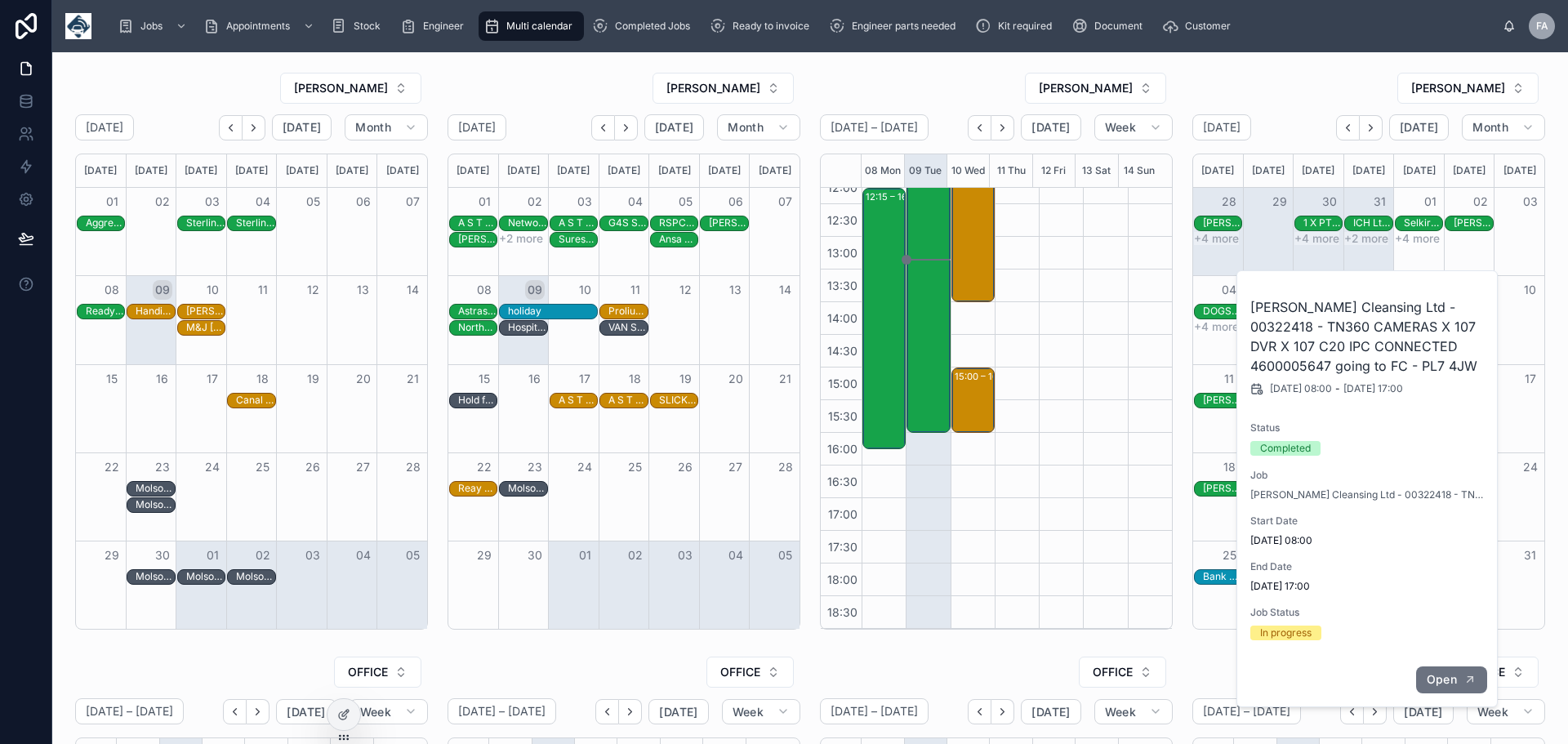
click at [1465, 678] on icon "button" at bounding box center [1470, 679] width 13 height 13
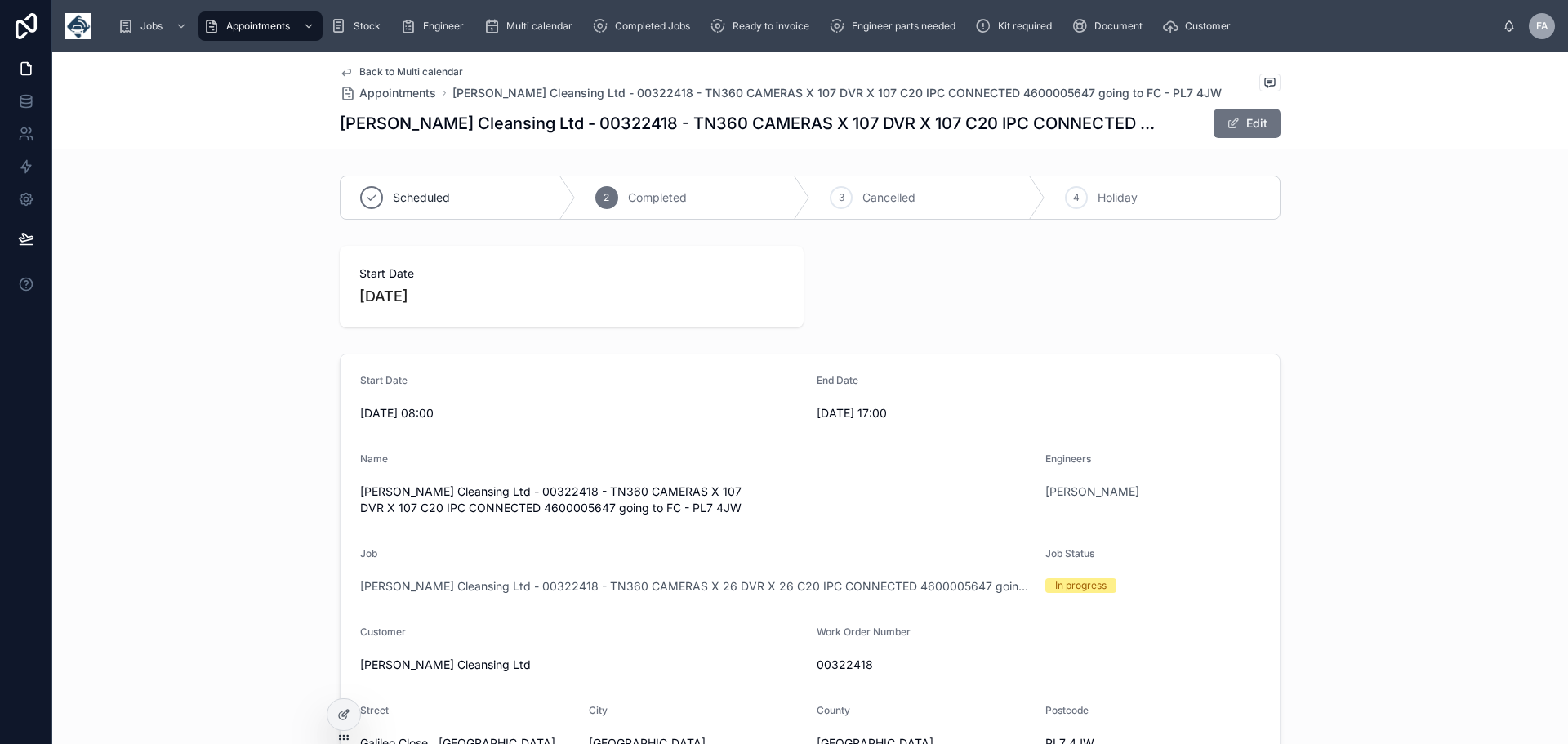
click at [417, 64] on div "Back to Multi calendar Appointments Glanville Cleansing Ltd - 00322418 - TN360 …" at bounding box center [810, 100] width 941 height 96
click at [386, 72] on span "Back to Multi calendar" at bounding box center [411, 72] width 103 height 13
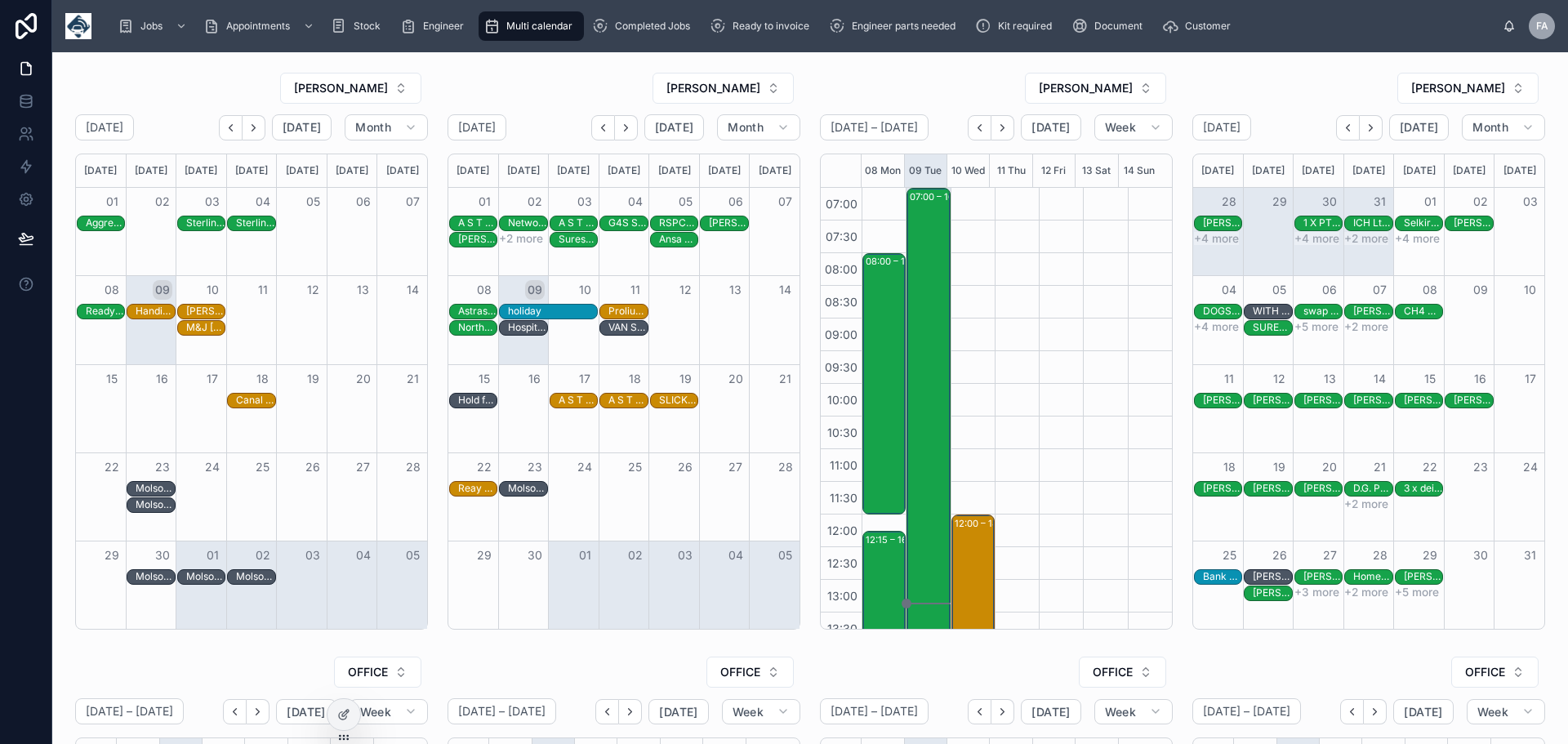
scroll to position [343, 0]
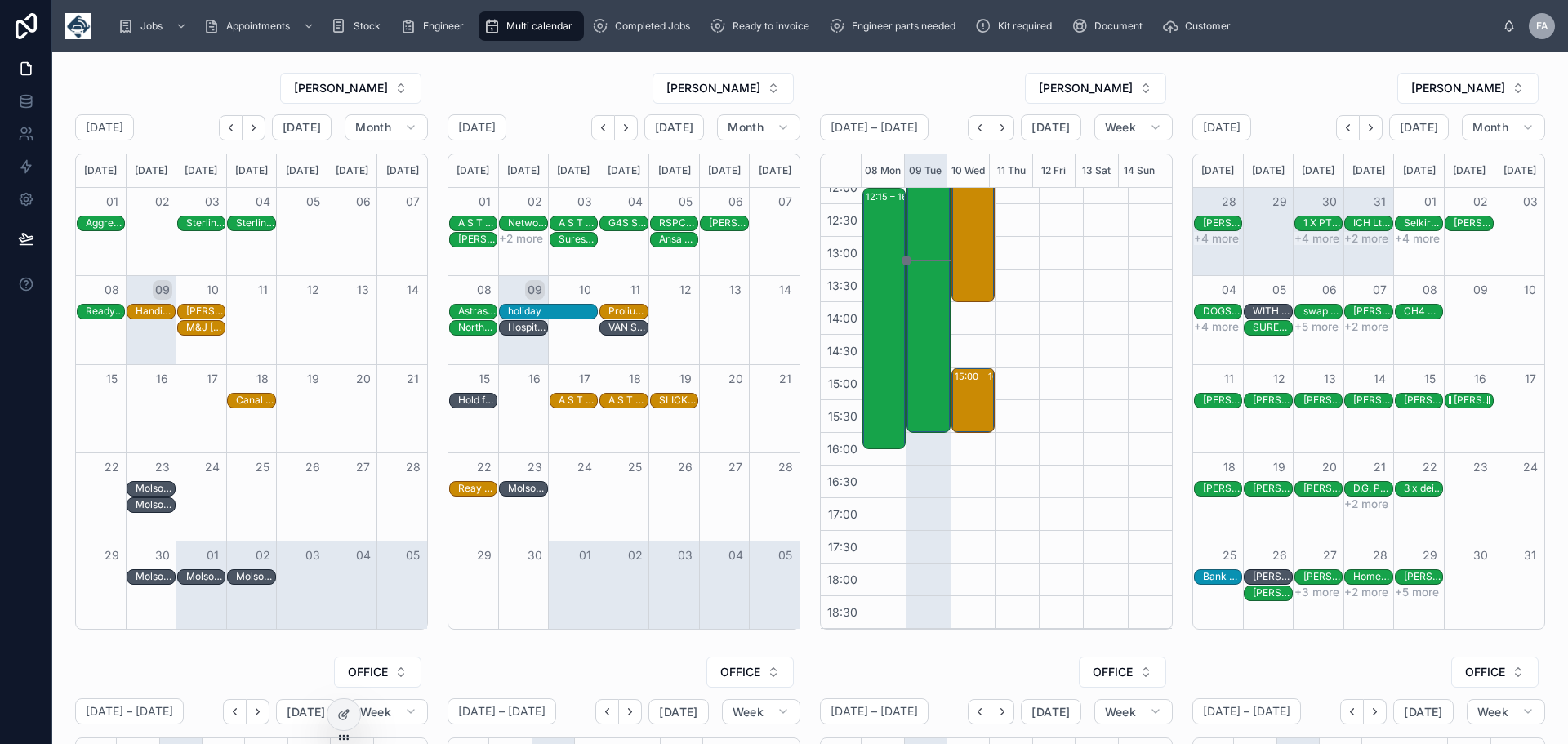
click at [1454, 398] on div "[PERSON_NAME] Cleansing Ltd - 00322421 - TN360 CAMERAS X 12 DVR X 12 C20 IPC CO…" at bounding box center [1473, 399] width 38 height 13
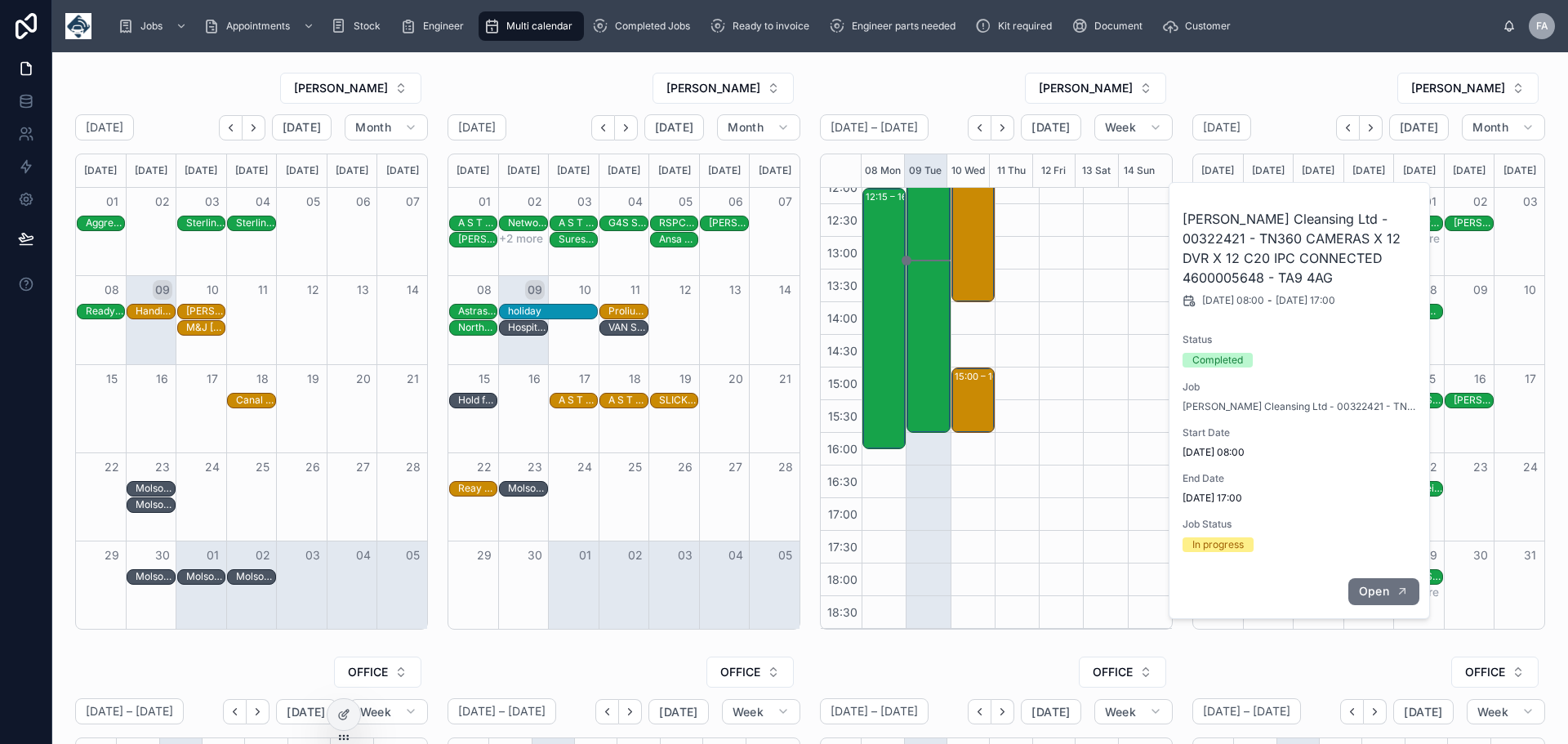
click at [1374, 599] on button "Open" at bounding box center [1384, 591] width 71 height 27
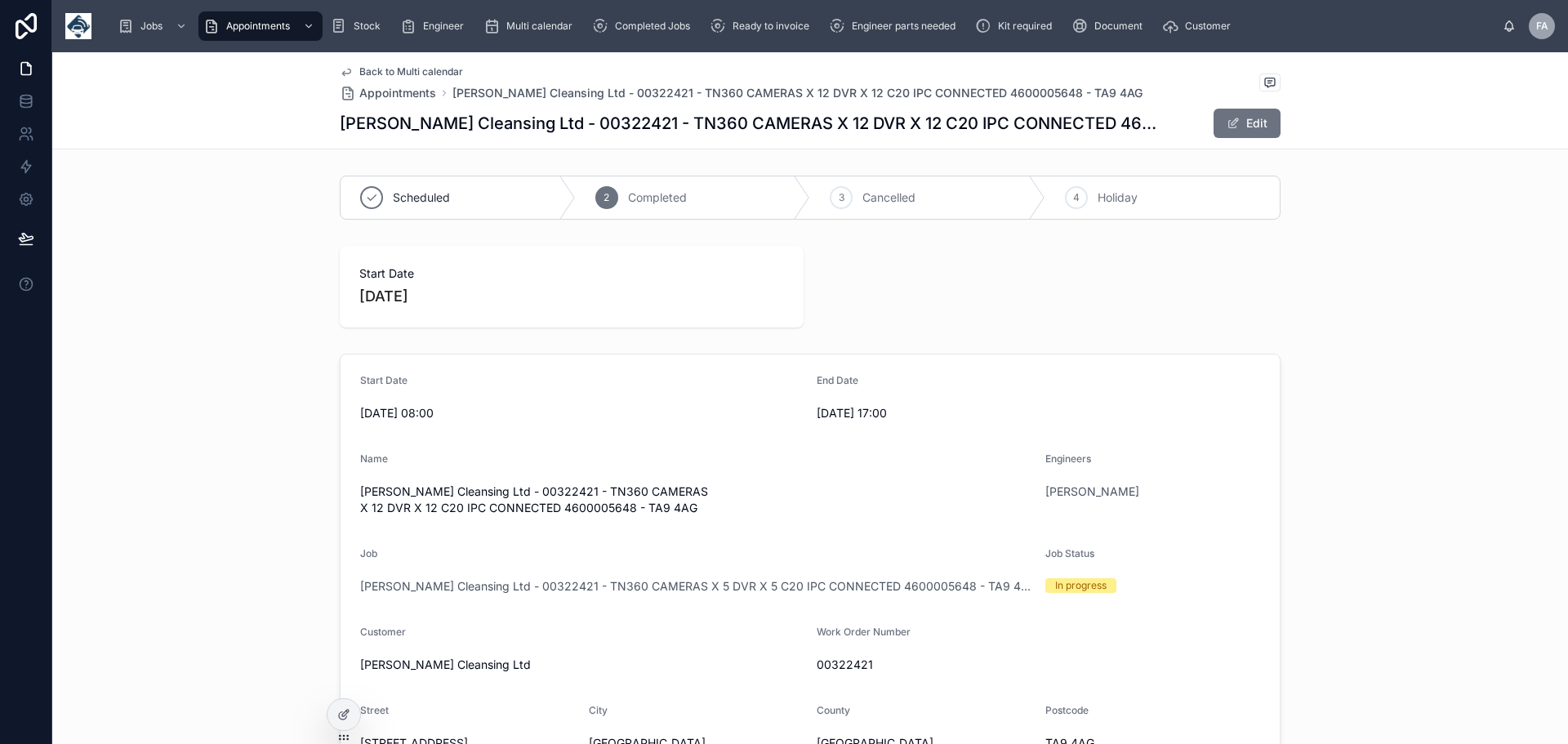
click at [371, 68] on span "Back to Multi calendar" at bounding box center [411, 72] width 103 height 13
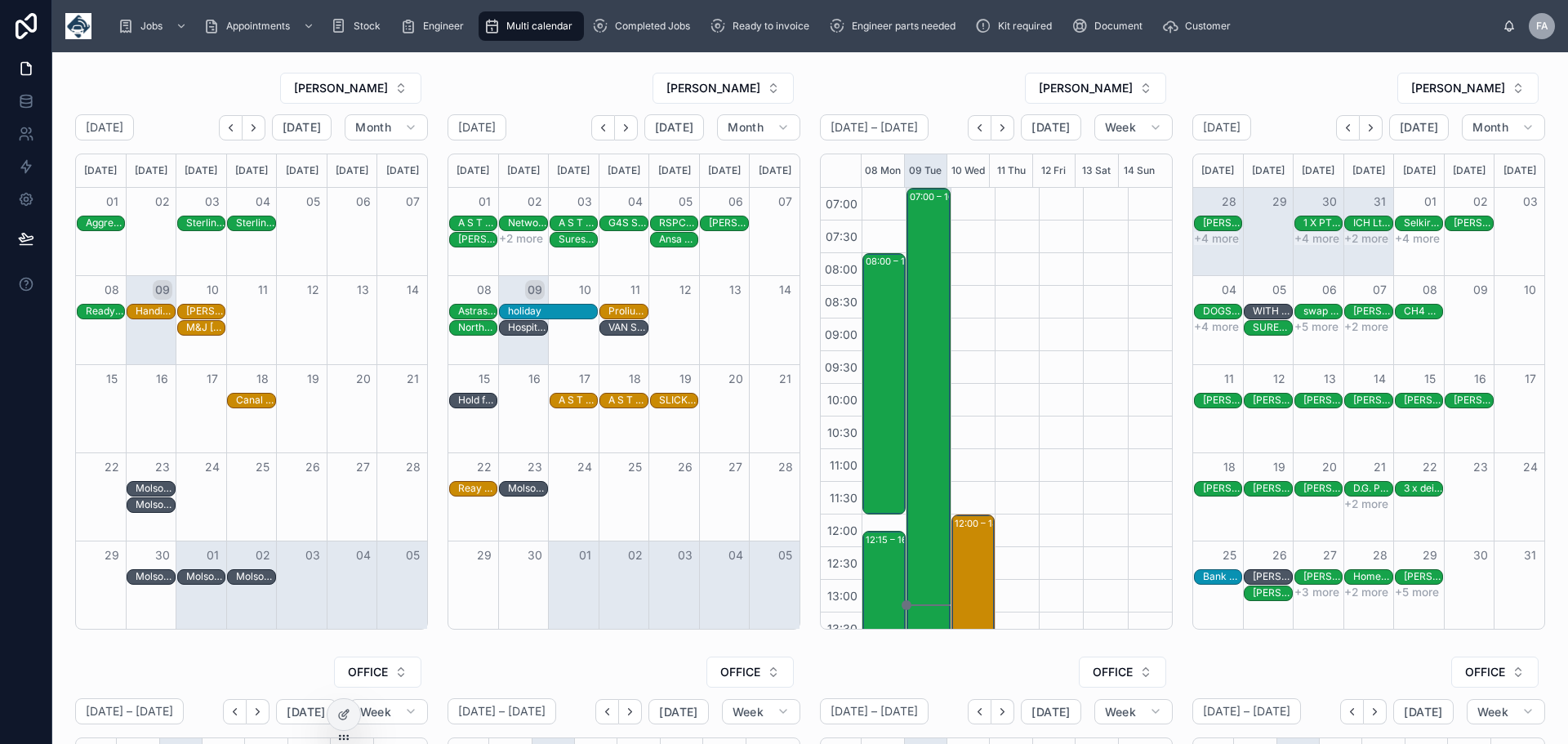
scroll to position [343, 0]
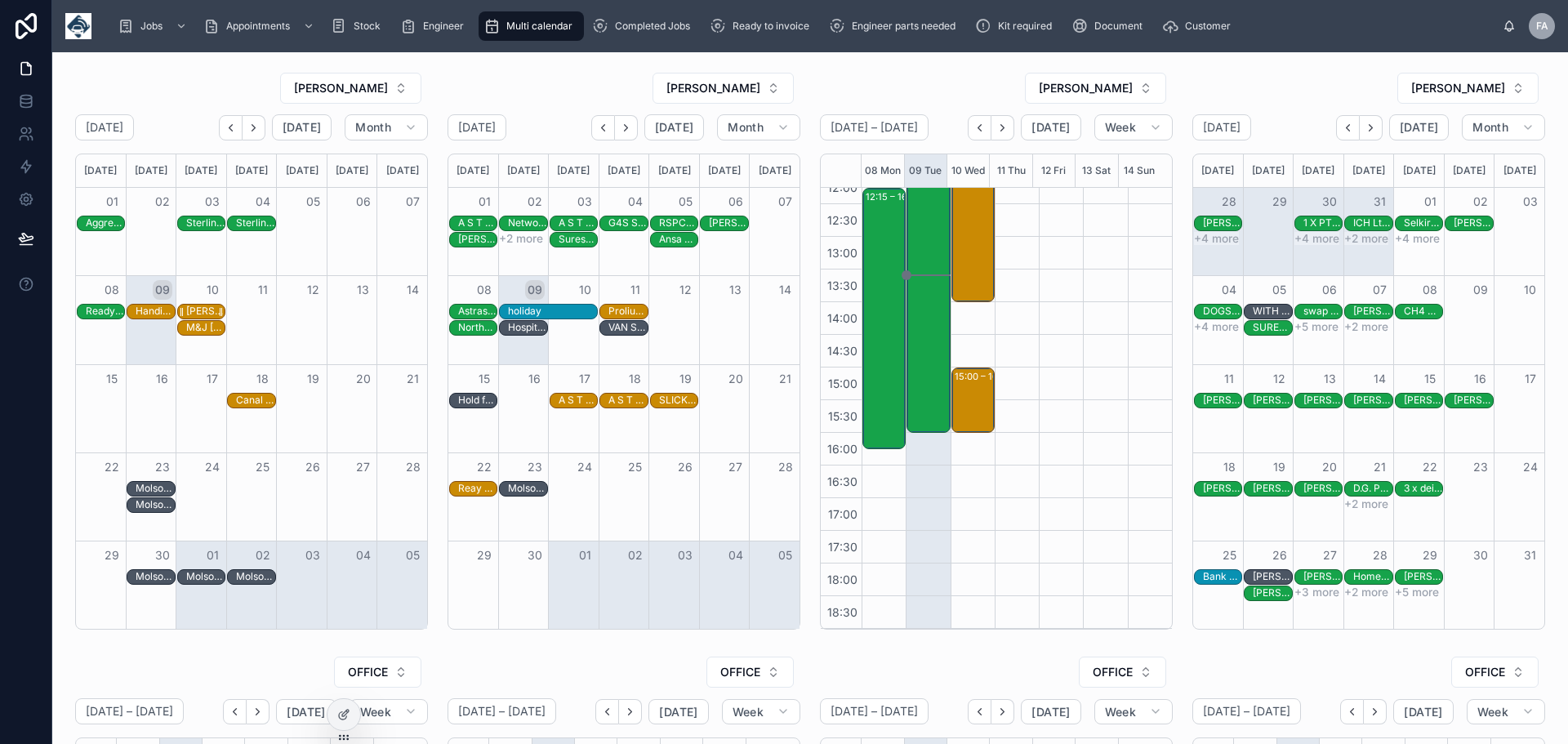
click at [213, 307] on div "[PERSON_NAME] T/As. Pococks Poultry - 00324375 - 1 x install - 9am timed -" at bounding box center [205, 311] width 38 height 13
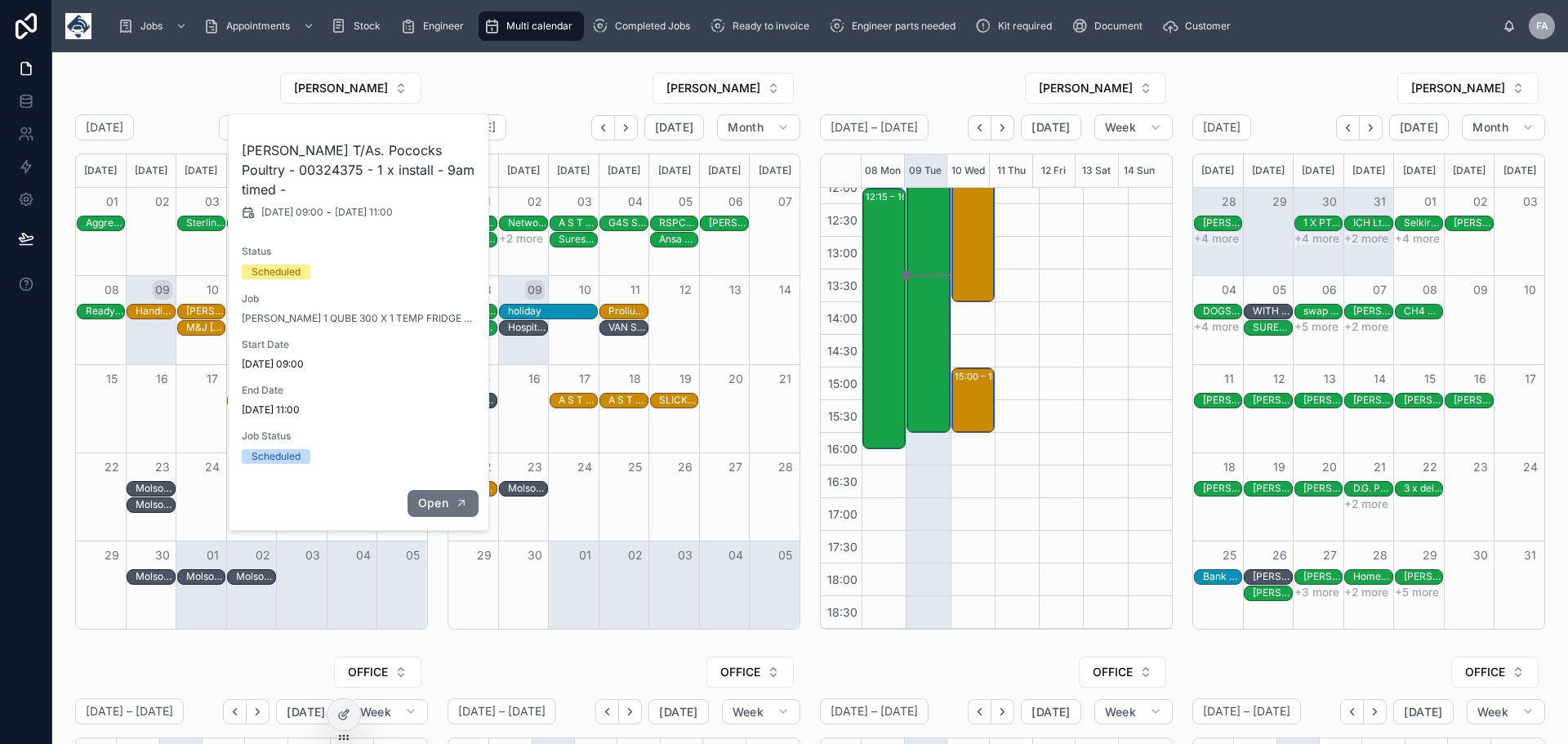
click at [445, 496] on span "Open" at bounding box center [433, 503] width 30 height 15
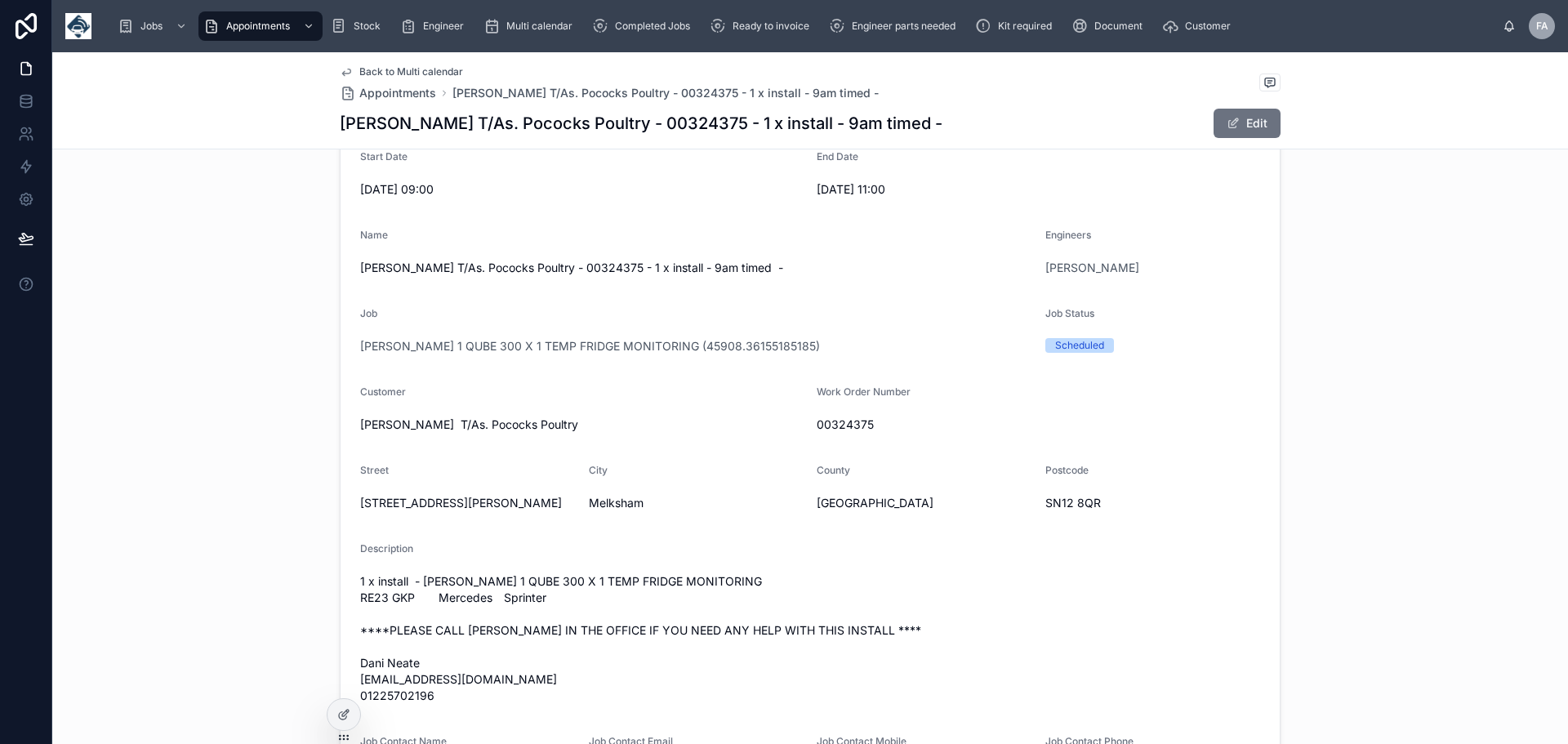
scroll to position [190, 0]
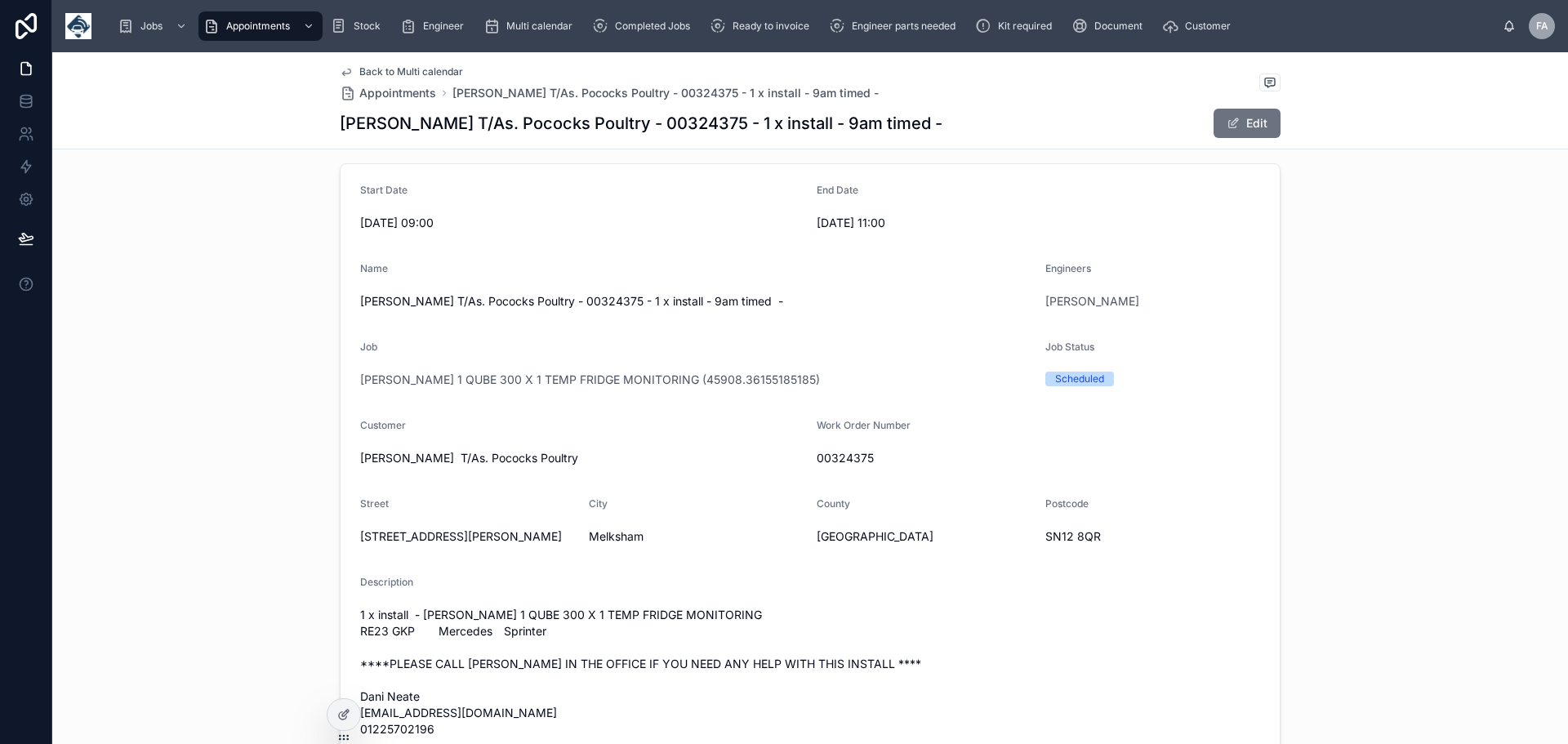
click at [370, 70] on span "Back to Multi calendar" at bounding box center [411, 72] width 103 height 13
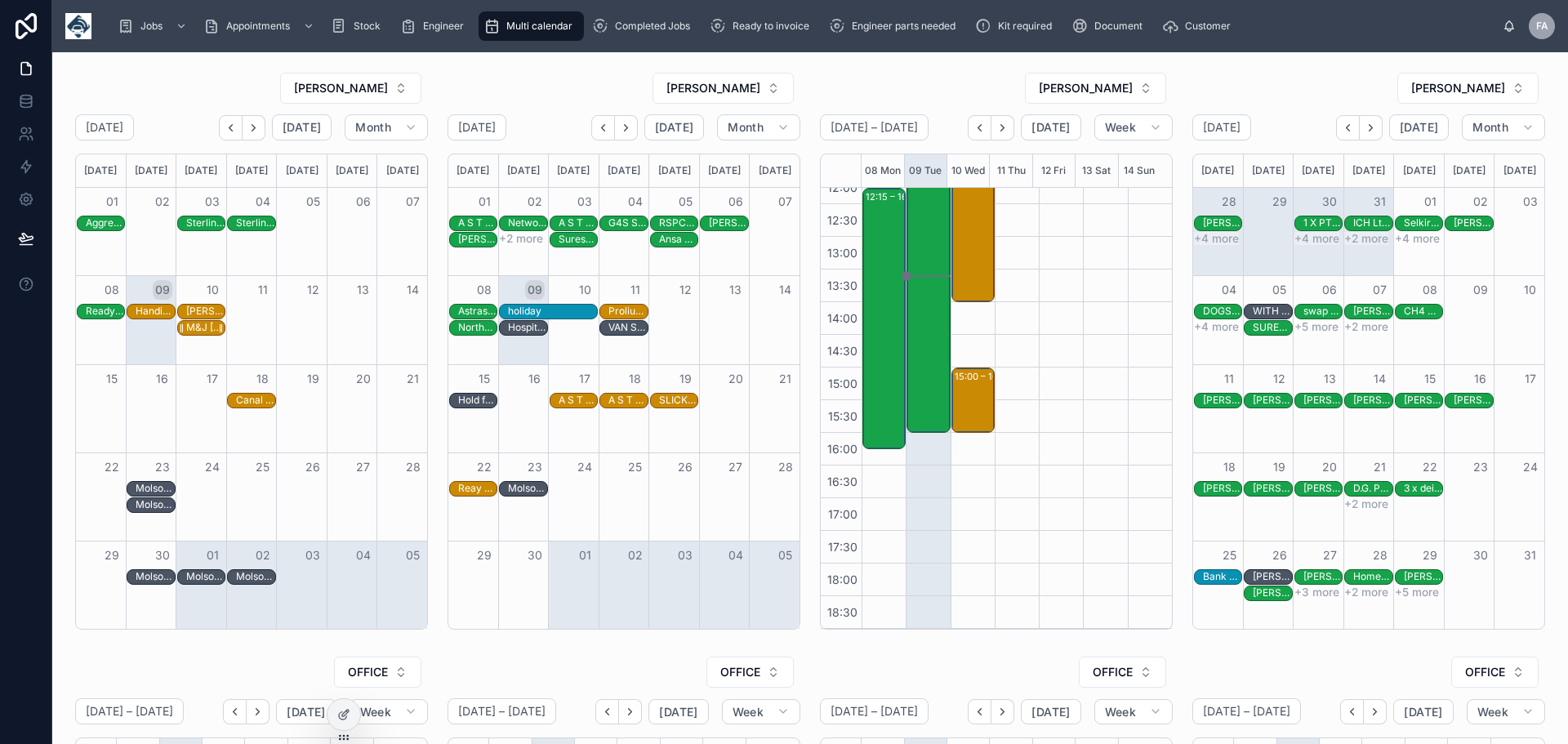
click at [209, 325] on div "M&J [PERSON_NAME] Construction Ltd - [PHONE_NUMBER] - 1 X SERVICE CALL - GL3 1DZ" at bounding box center [205, 327] width 38 height 13
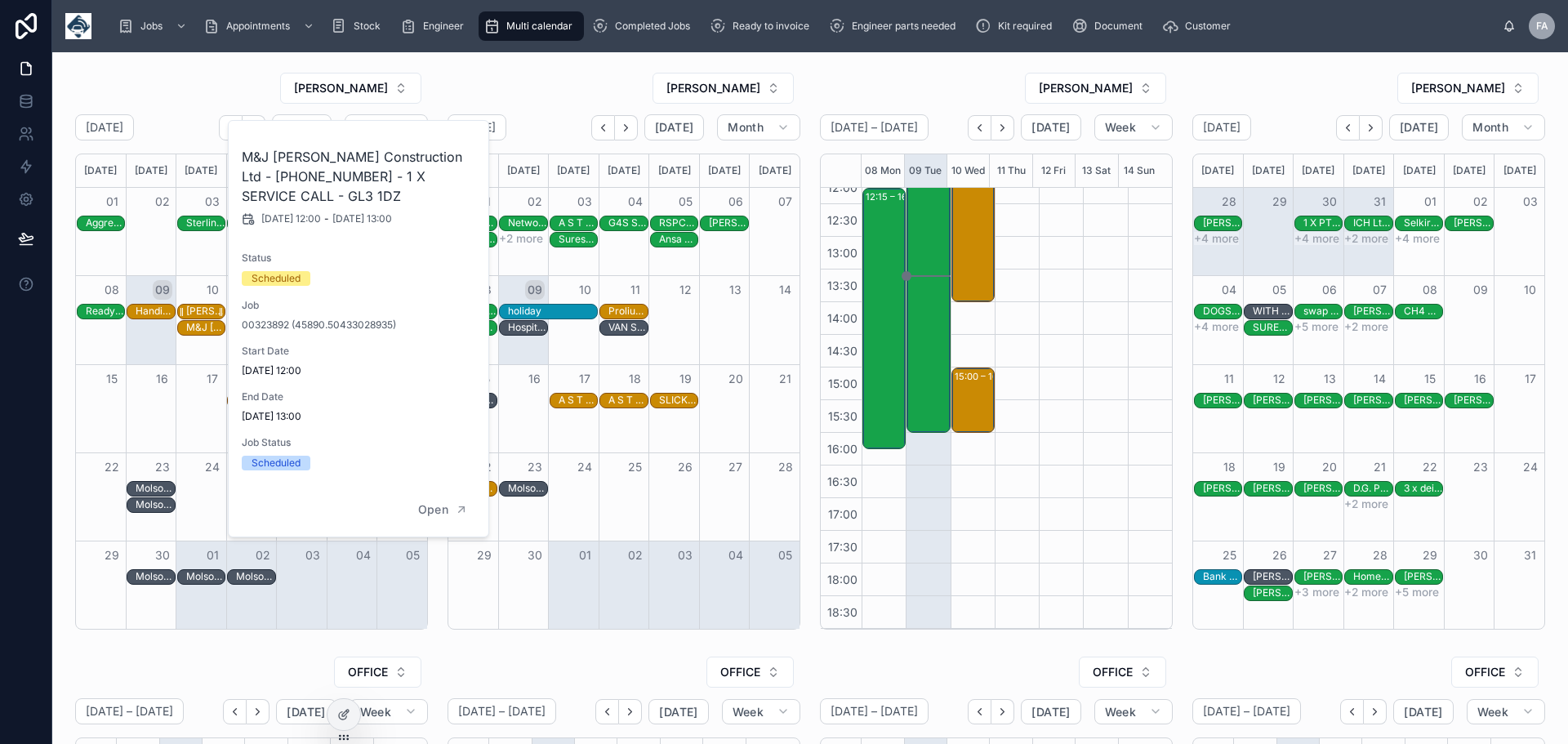
click at [193, 310] on div "[PERSON_NAME] T/As. Pococks Poultry - 00324375 - 1 x install - 9am timed -" at bounding box center [205, 311] width 38 height 13
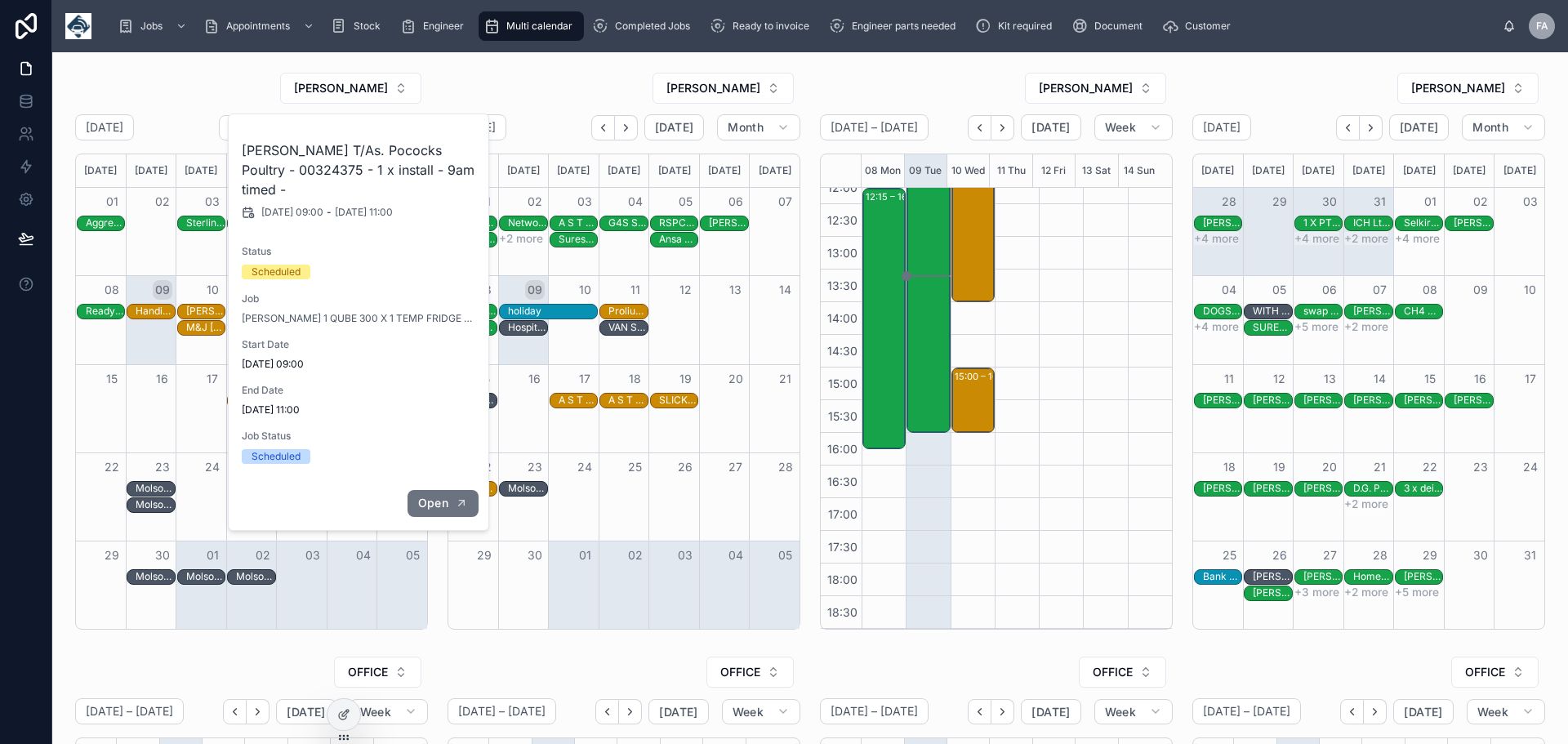
click at [438, 496] on span "Open" at bounding box center [433, 503] width 30 height 15
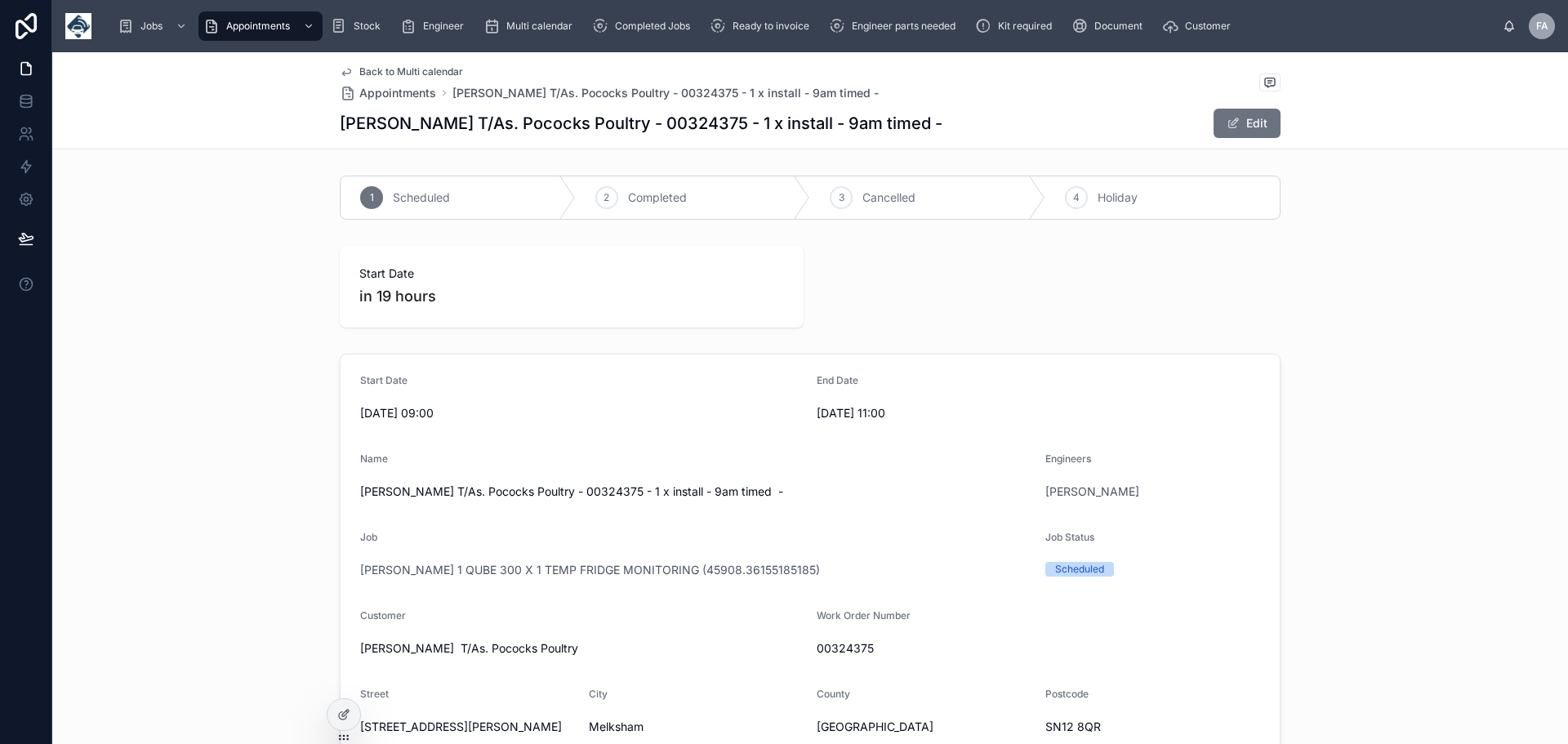
click at [382, 69] on span "Back to Multi calendar" at bounding box center [411, 72] width 103 height 13
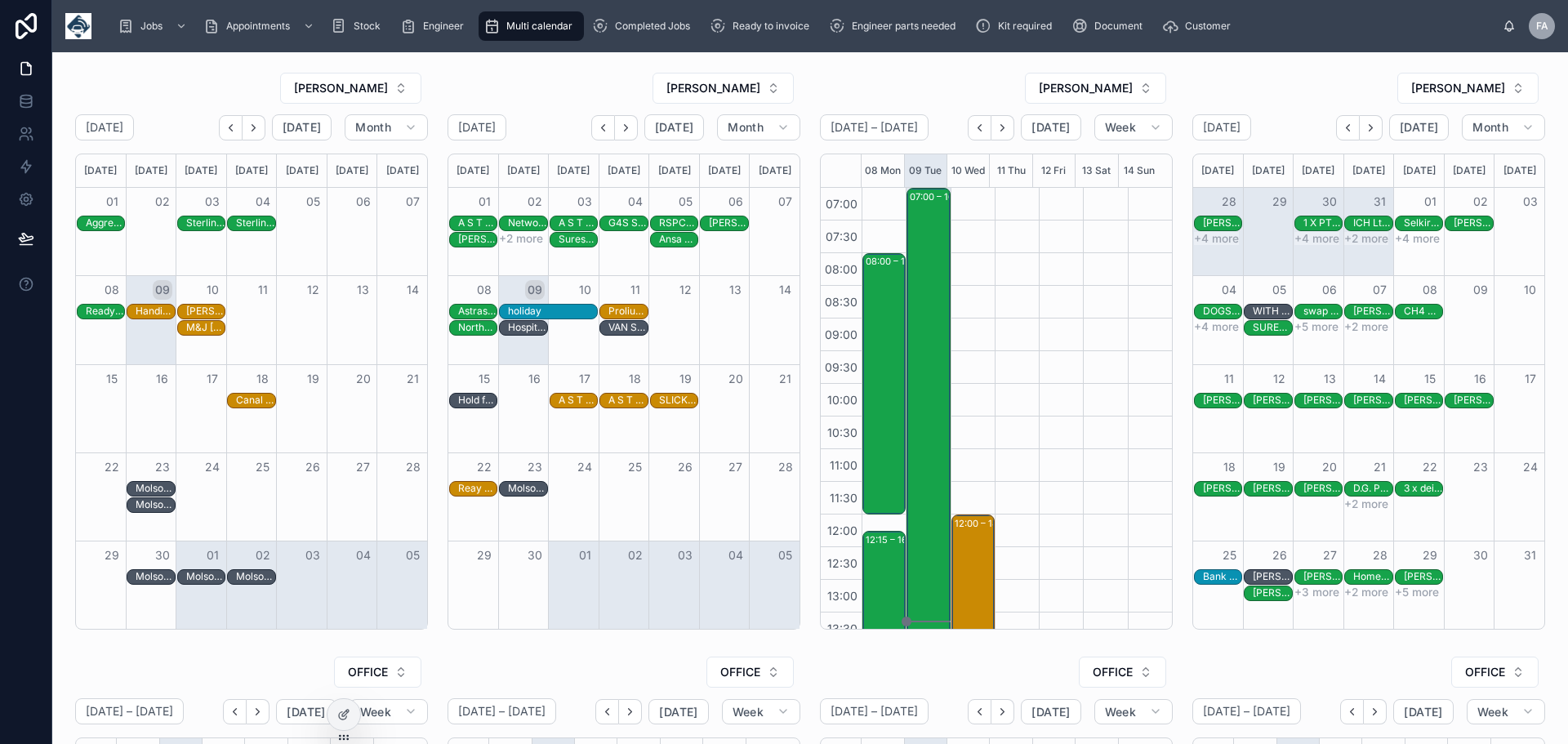
scroll to position [343, 0]
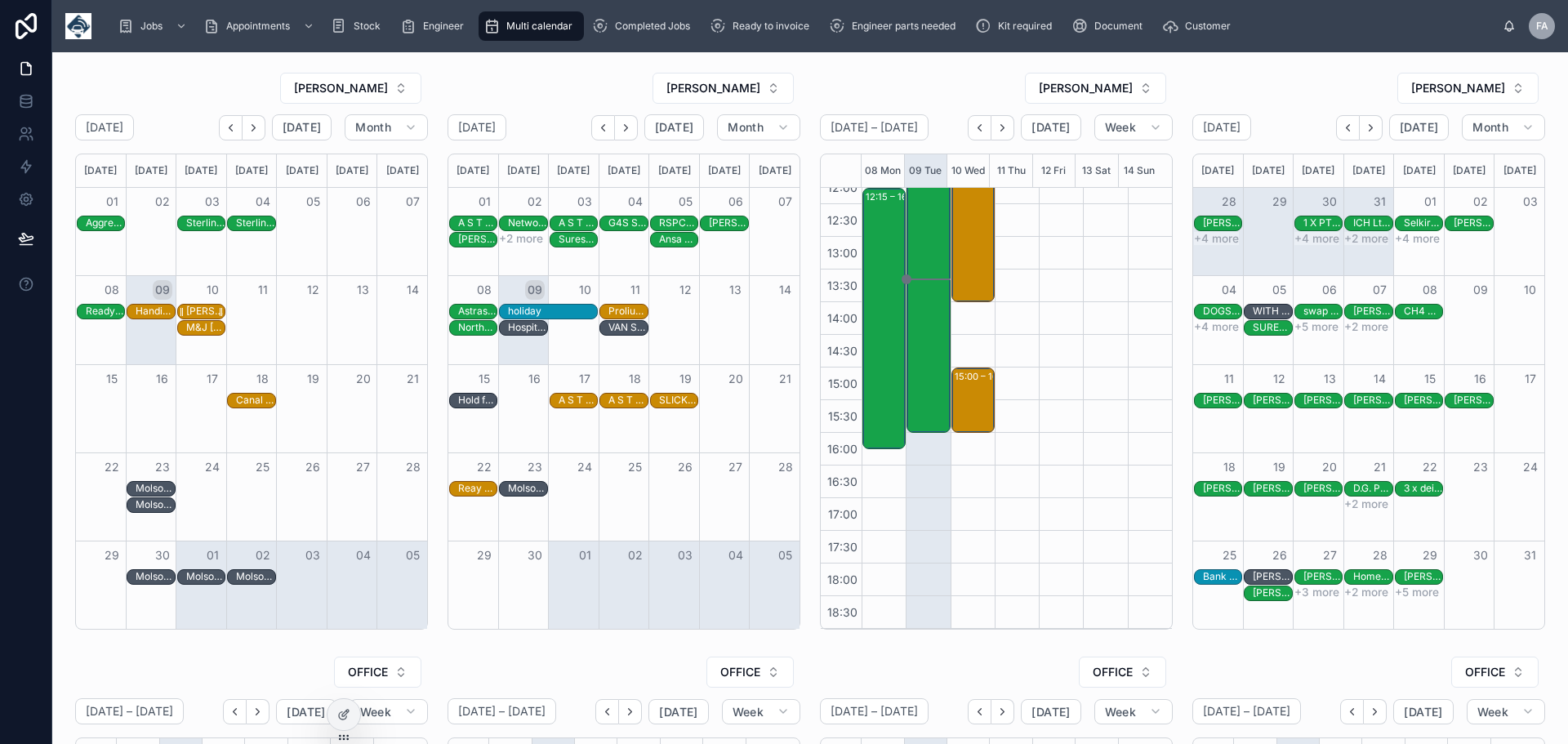
click at [203, 307] on div "[PERSON_NAME] T/As. Pococks Poultry - 00324375 - 1 x install - 9am timed -" at bounding box center [205, 311] width 38 height 13
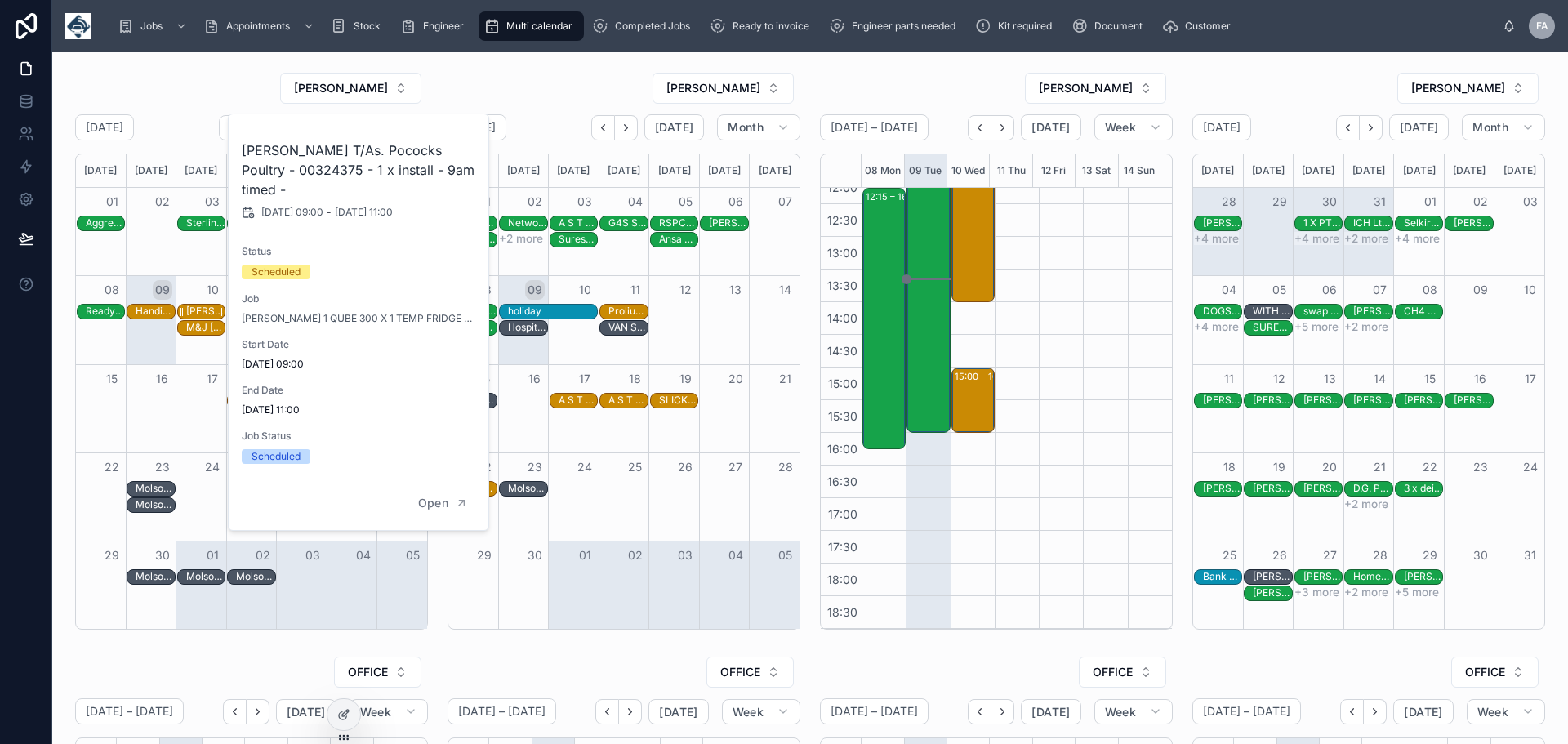
click at [198, 311] on div "[PERSON_NAME] T/As. Pococks Poultry - 00324375 - 1 x install - 9am timed -" at bounding box center [205, 311] width 38 height 13
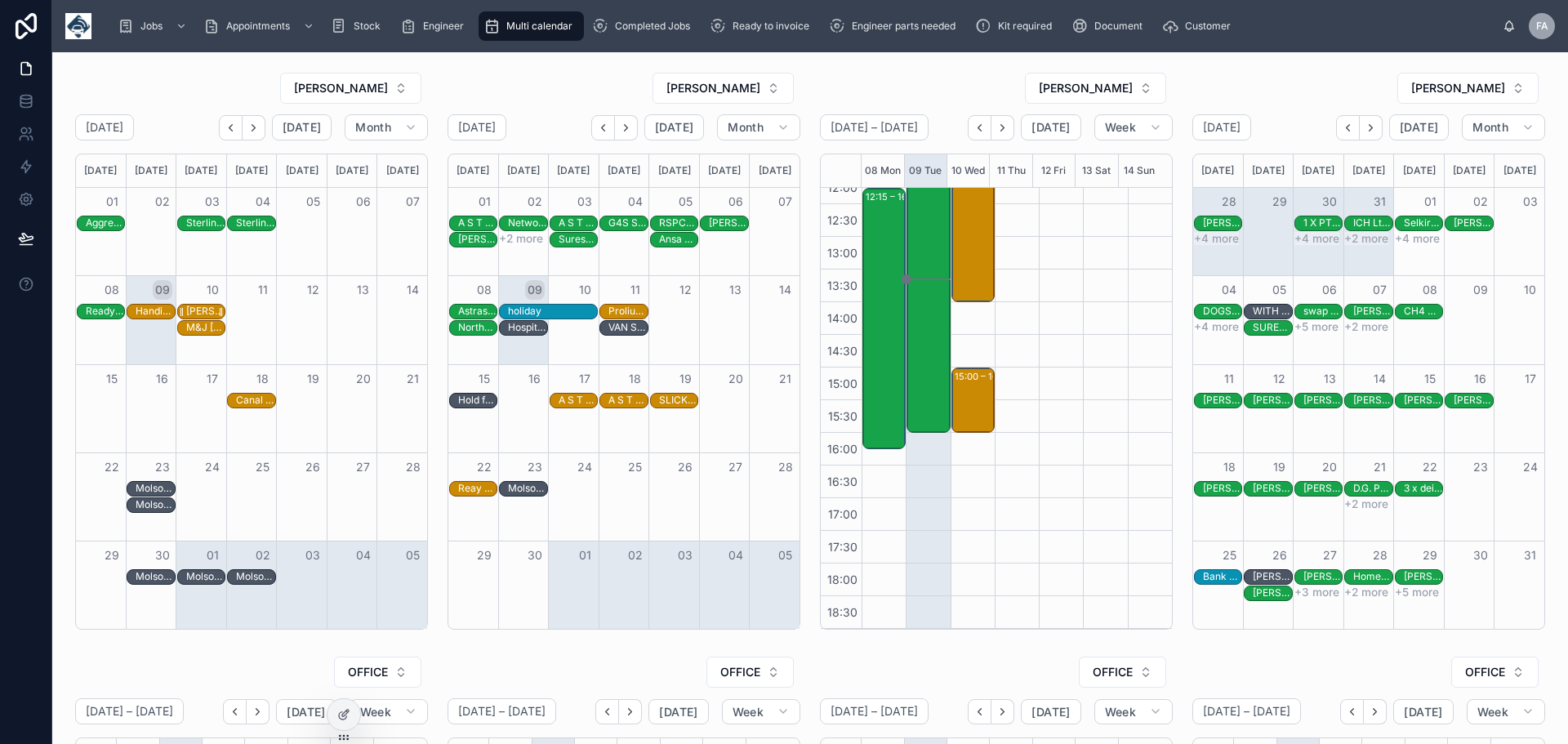
click at [203, 309] on div "[PERSON_NAME] T/As. Pococks Poultry - 00324375 - 1 x install - 9am timed - SN12…" at bounding box center [205, 311] width 38 height 13
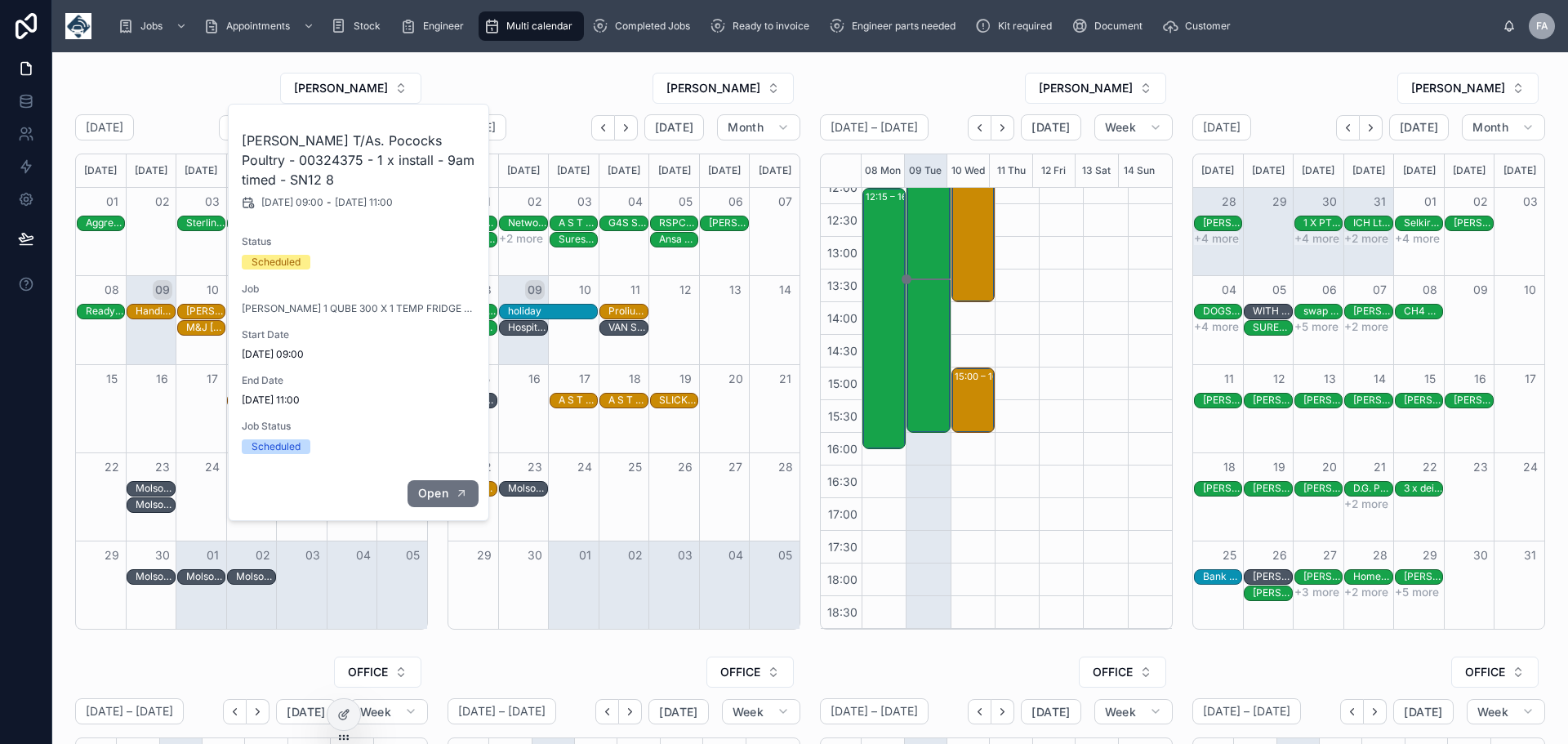
click at [445, 493] on span "Open" at bounding box center [433, 493] width 30 height 15
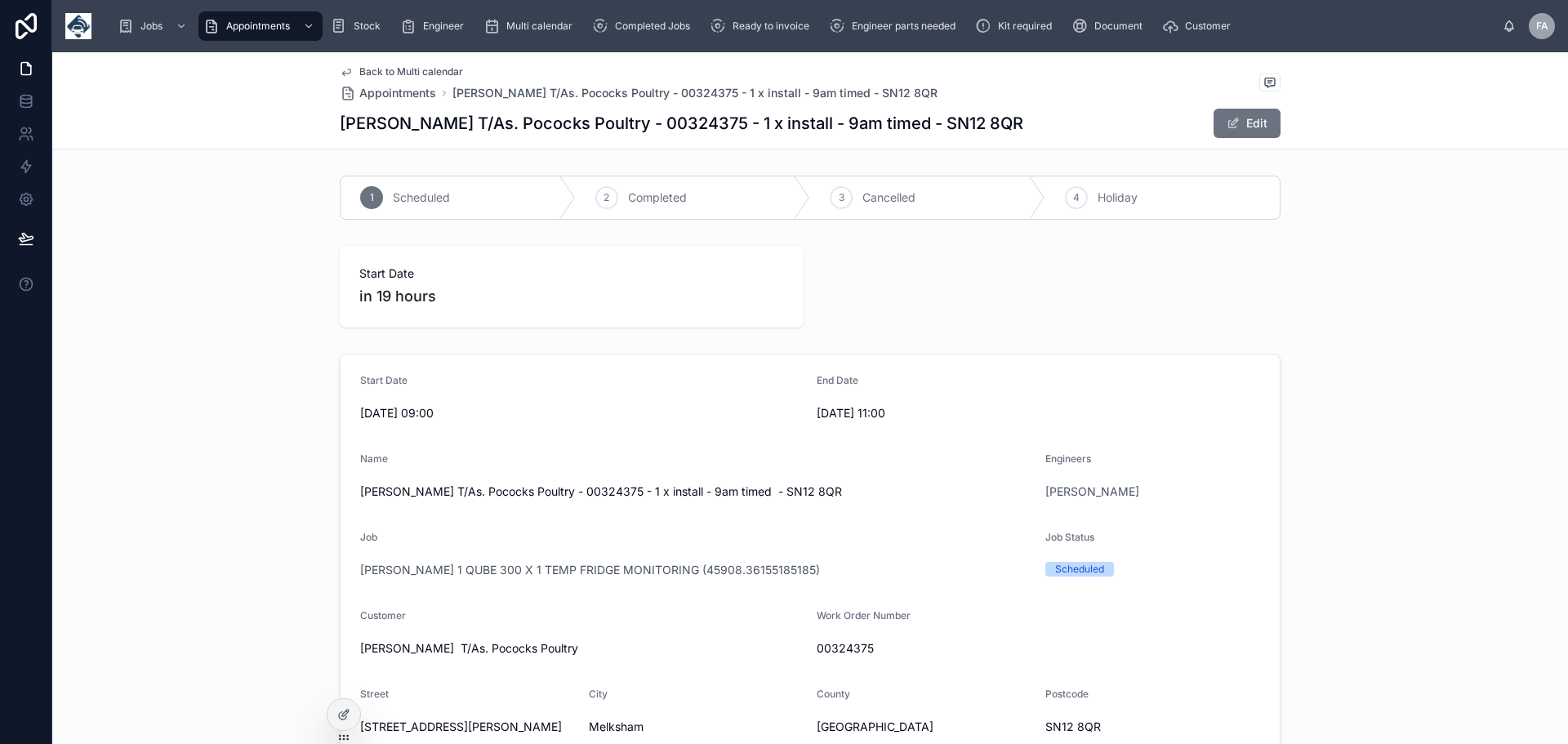
click at [415, 70] on span "Back to Multi calendar" at bounding box center [411, 72] width 103 height 13
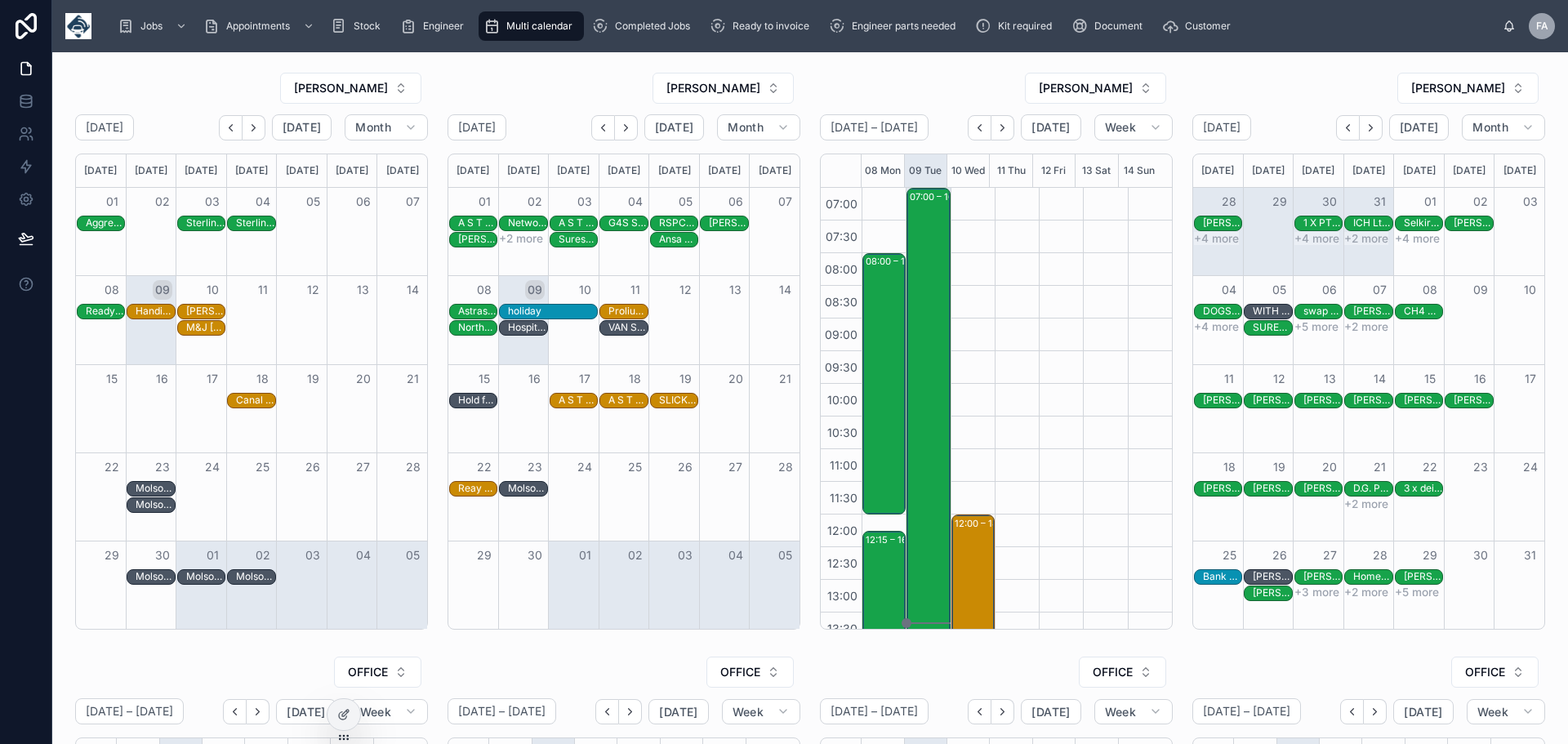
scroll to position [343, 0]
